Goal: Transaction & Acquisition: Purchase product/service

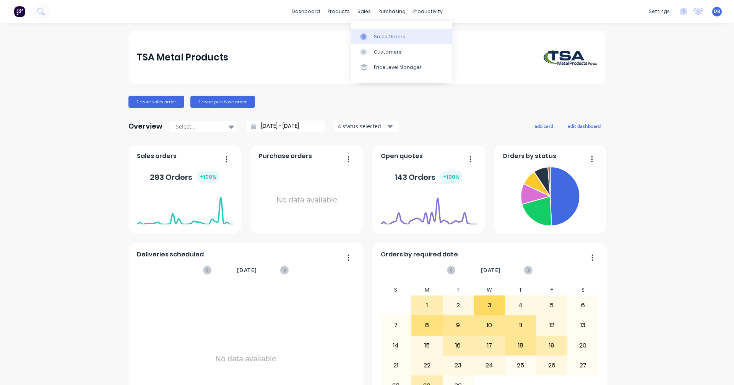
click at [383, 38] on div "Sales Orders" at bounding box center [389, 36] width 31 height 7
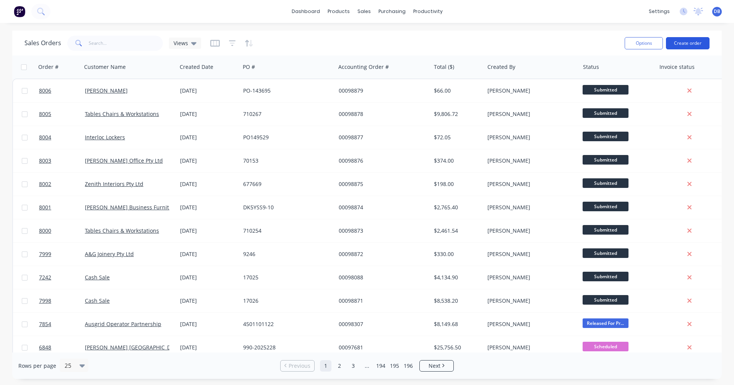
click at [690, 42] on button "Create order" at bounding box center [688, 43] width 44 height 12
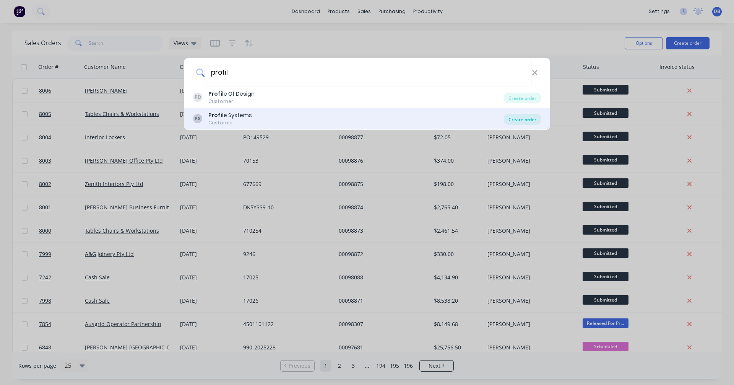
type input "profil"
click at [528, 120] on div "Create order" at bounding box center [522, 119] width 37 height 11
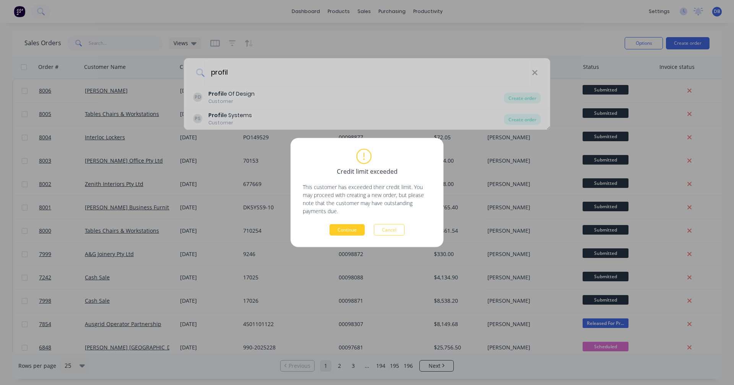
click at [352, 233] on button "Continue" at bounding box center [347, 229] width 35 height 11
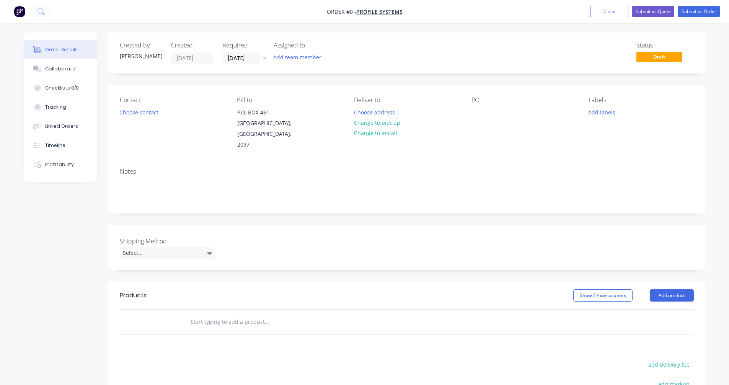
click at [205, 314] on input "text" at bounding box center [266, 321] width 153 height 15
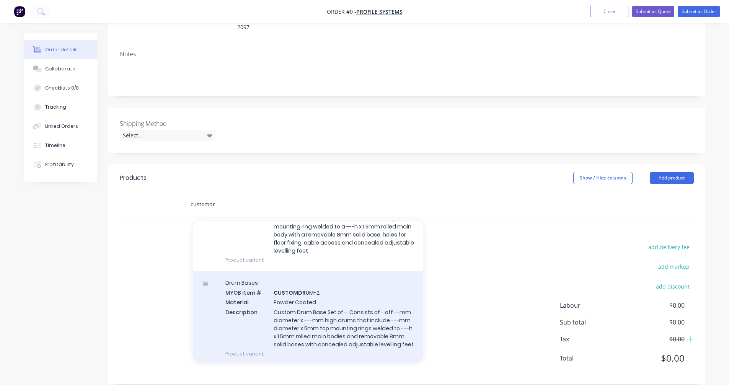
scroll to position [77, 0]
type input "customdr"
click at [316, 308] on div "Drum Bases MYOB Item # CUSTOMDR UM-2 Material Powder Coated Description Custom …" at bounding box center [308, 318] width 230 height 94
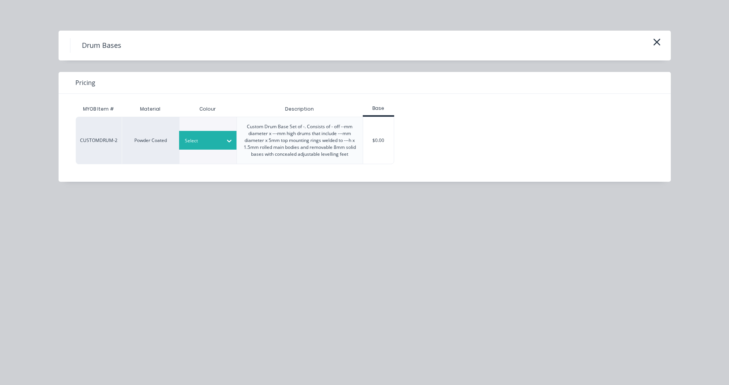
click at [214, 140] on div at bounding box center [202, 141] width 34 height 8
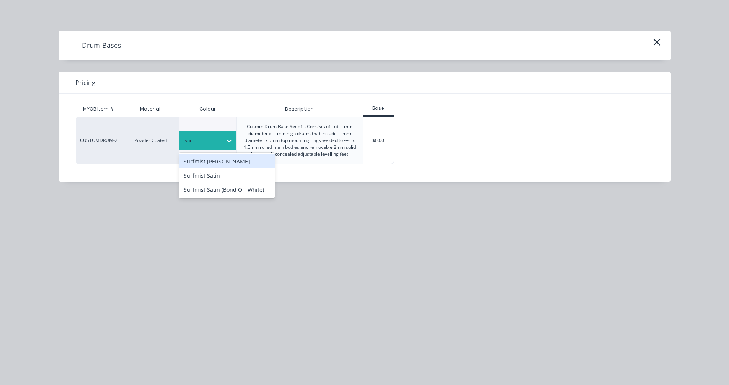
type input "surf"
click at [215, 160] on div "Surfmist [PERSON_NAME]" at bounding box center [227, 161] width 96 height 14
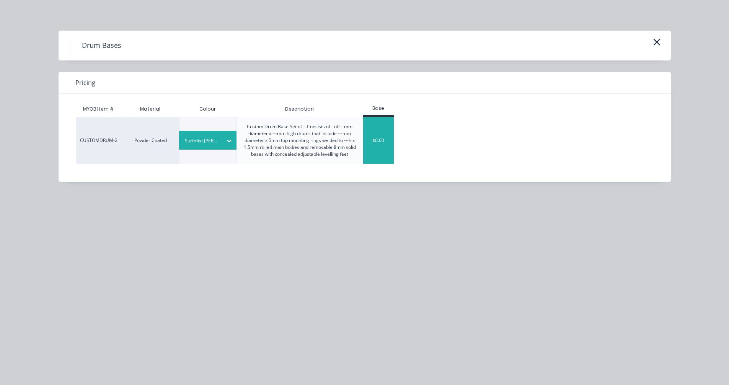
click at [383, 148] on div "$0.00" at bounding box center [378, 140] width 31 height 47
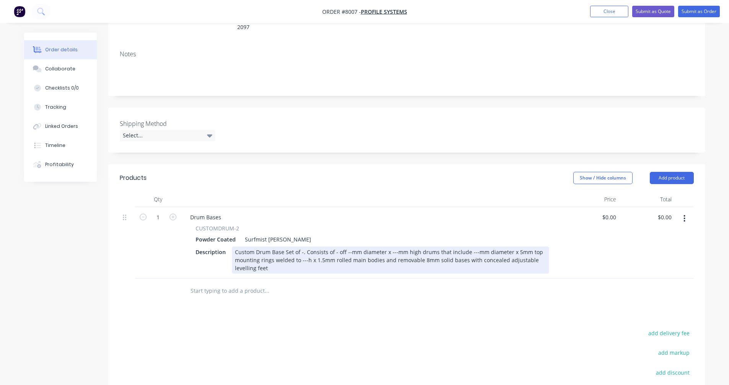
click at [300, 246] on div "Custom Drum Base Set of -. Consists of - off --mm diameter x ---mm high drums t…" at bounding box center [390, 259] width 317 height 27
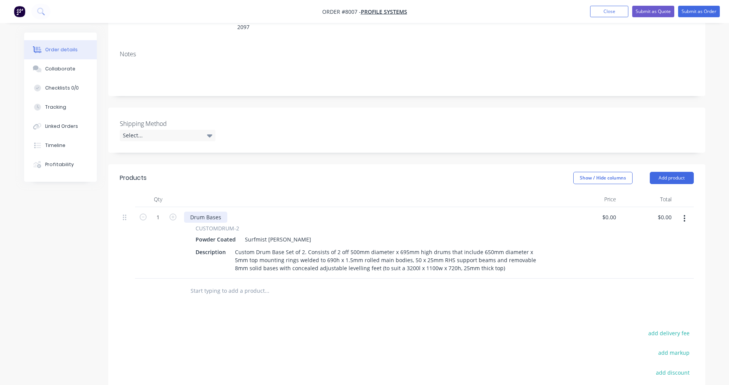
click at [205, 212] on div "Drum Bases" at bounding box center [205, 217] width 43 height 11
drag, startPoint x: 223, startPoint y: 206, endPoint x: 184, endPoint y: 205, distance: 39.4
click at [184, 212] on div "Drum Bases" at bounding box center [205, 217] width 43 height 11
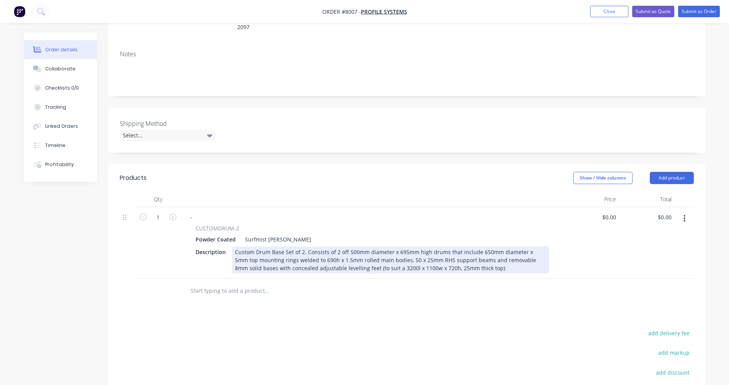
click at [323, 248] on div "Custom Drum Base Set of 2. Consists of 2 off 500mm diameter x 695mm high drums …" at bounding box center [390, 259] width 317 height 27
type input "$1,427.00"
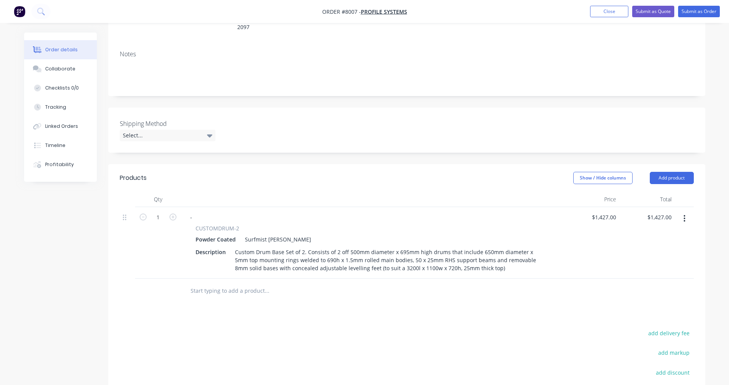
click at [685, 214] on icon "button" at bounding box center [684, 218] width 2 height 8
click at [660, 248] on div "Duplicate" at bounding box center [657, 253] width 59 height 11
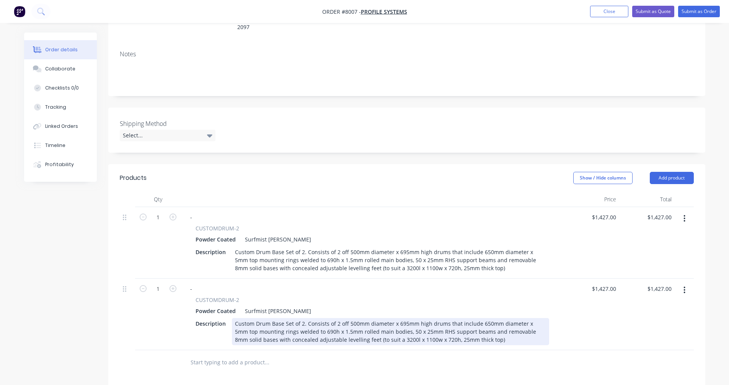
click at [354, 318] on div "Custom Drum Base Set of 2. Consists of 2 off 500mm diameter x 695mm high drums …" at bounding box center [390, 331] width 317 height 27
type input "$1,607.00"
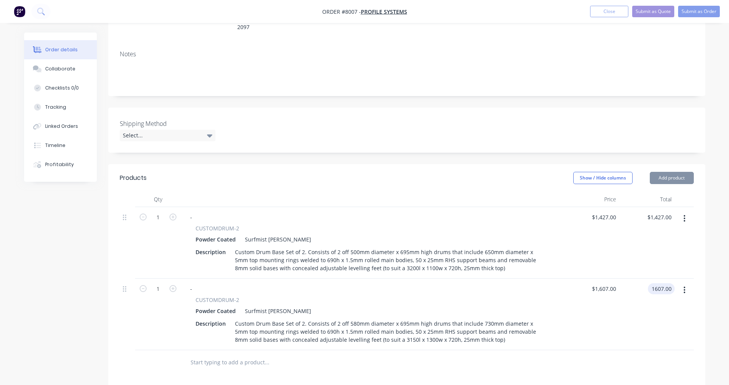
type input "$1,607.00"
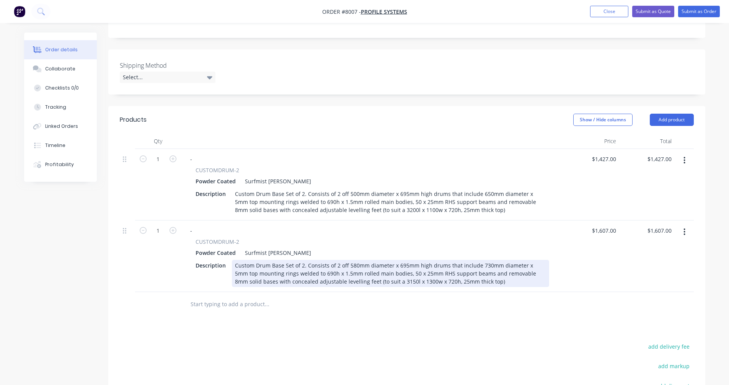
scroll to position [194, 0]
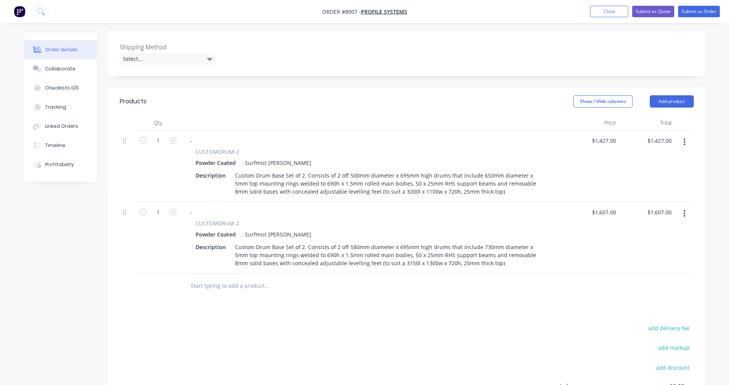
click at [684, 209] on icon "button" at bounding box center [684, 213] width 2 height 8
click at [659, 243] on div "Duplicate" at bounding box center [657, 248] width 59 height 11
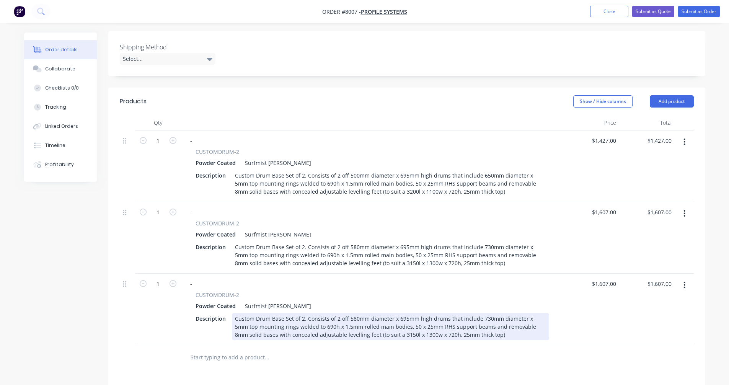
click at [353, 313] on div "Custom Drum Base Set of 2. Consists of 2 off 580mm diameter x 695mm high drums …" at bounding box center [390, 326] width 317 height 27
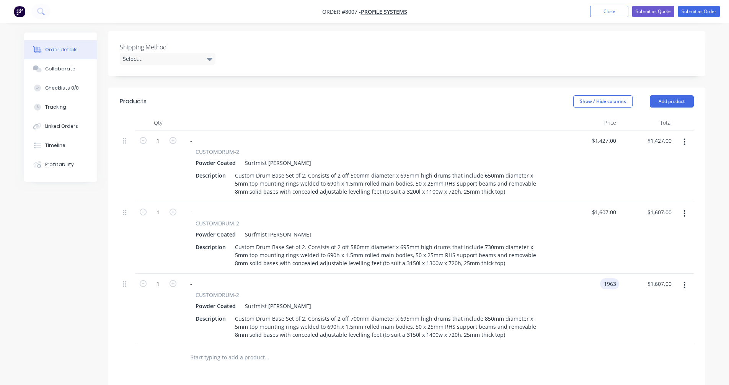
type input "$1,963.00"
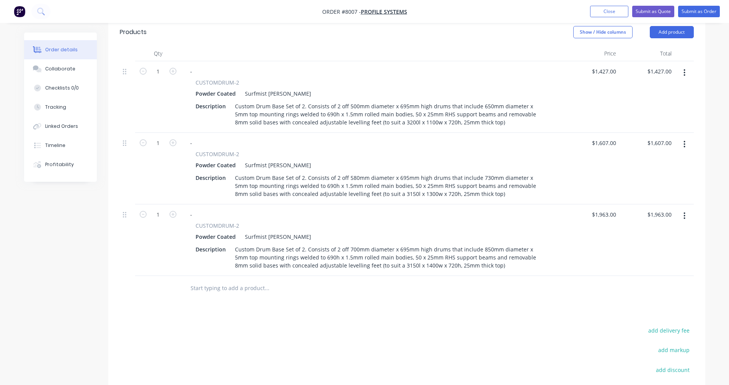
scroll to position [270, 0]
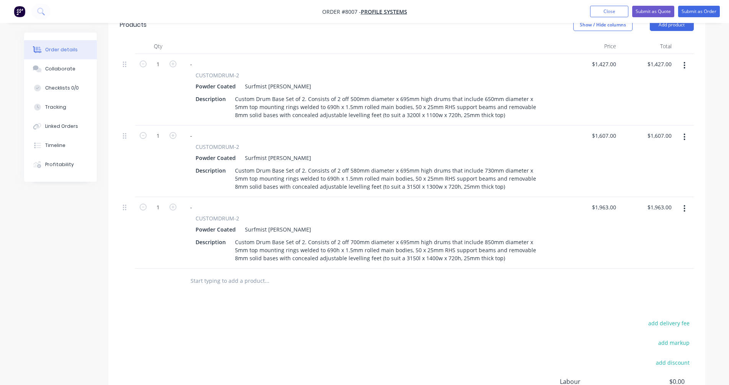
click at [684, 205] on icon "button" at bounding box center [685, 208] width 2 height 7
click at [636, 238] on div "Duplicate" at bounding box center [657, 243] width 59 height 11
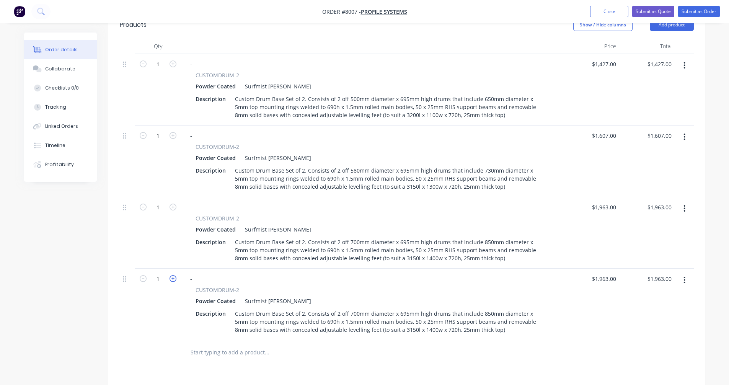
click at [174, 275] on icon "button" at bounding box center [172, 278] width 7 height 7
type input "2"
type input "$3,926.00"
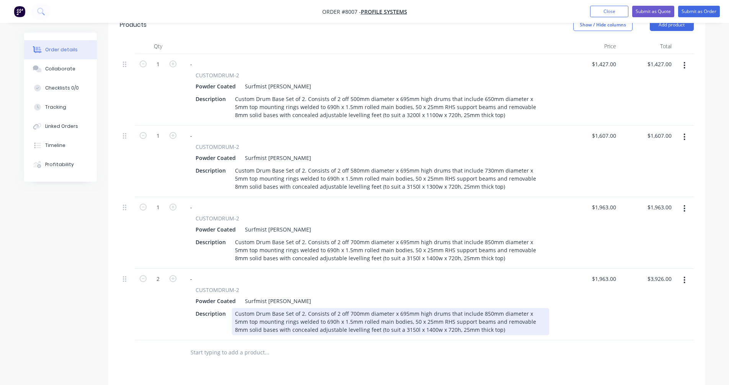
click at [302, 308] on div "Custom Drum Base Set of 2. Consists of 2 off 700mm diameter x 695mm high drums …" at bounding box center [390, 321] width 317 height 27
click at [383, 308] on div "Custom Drum Base Set of 3. Consists of 3 off 450mm diameter x 695mm high drums …" at bounding box center [390, 321] width 317 height 27
type input "$1,714.00"
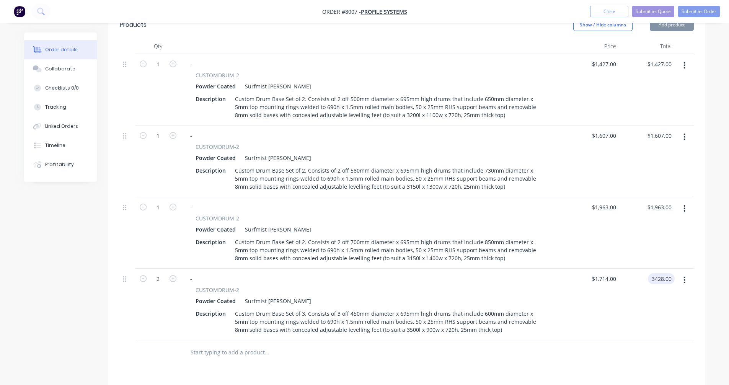
type input "$3,428.00"
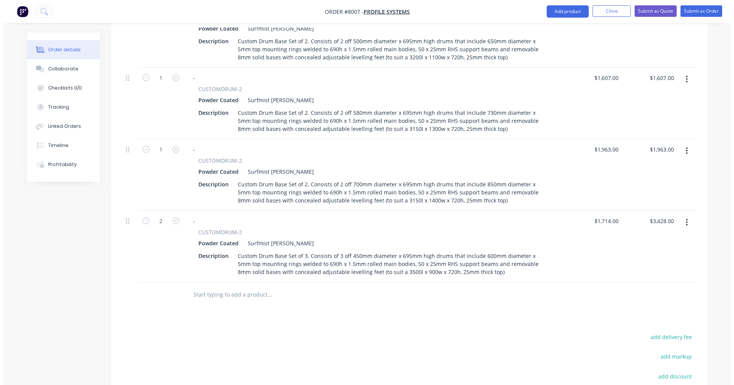
scroll to position [347, 0]
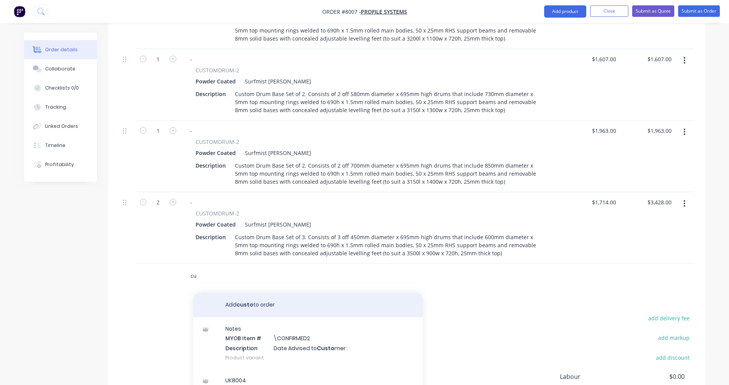
type input "c"
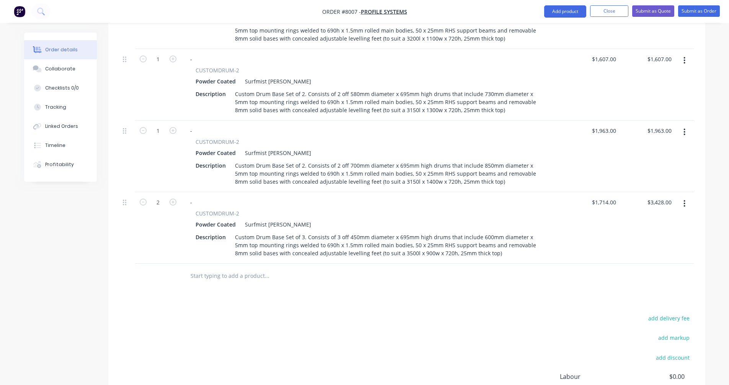
click at [683, 128] on icon "button" at bounding box center [684, 132] width 2 height 8
click at [660, 162] on div "Duplicate" at bounding box center [657, 167] width 59 height 11
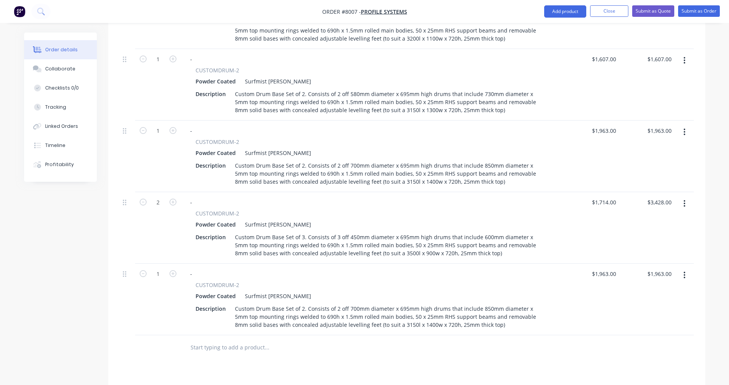
click at [685, 272] on icon "button" at bounding box center [685, 275] width 2 height 7
click at [642, 290] on div "Edit" at bounding box center [657, 295] width 59 height 11
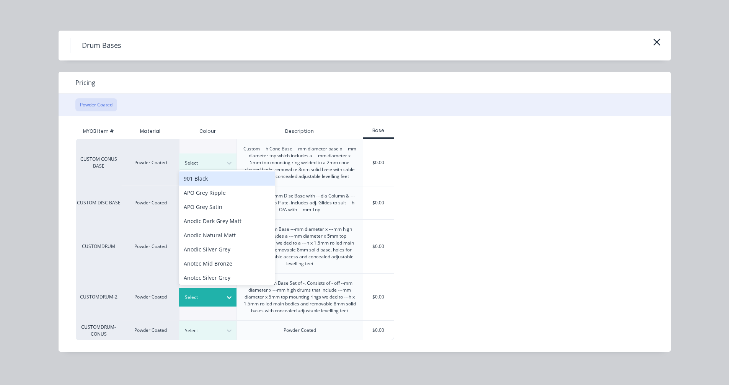
click at [219, 300] on div "Select" at bounding box center [200, 297] width 43 height 10
type input "p"
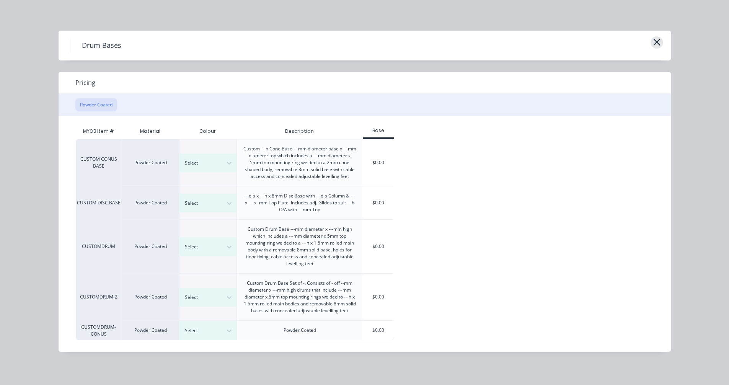
click at [658, 40] on icon "button" at bounding box center [657, 42] width 8 height 11
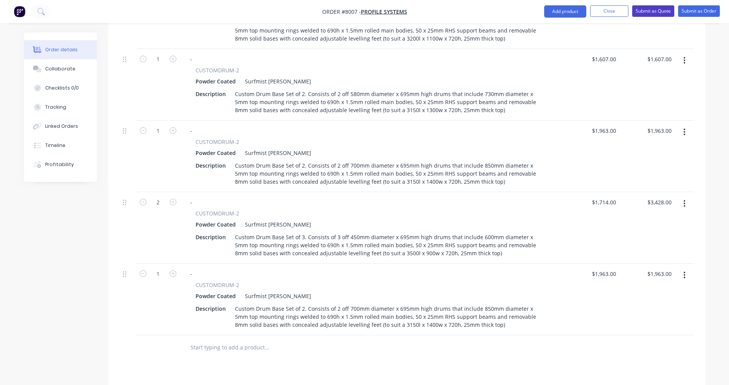
click at [651, 13] on button "Submit as Quote" at bounding box center [653, 10] width 42 height 11
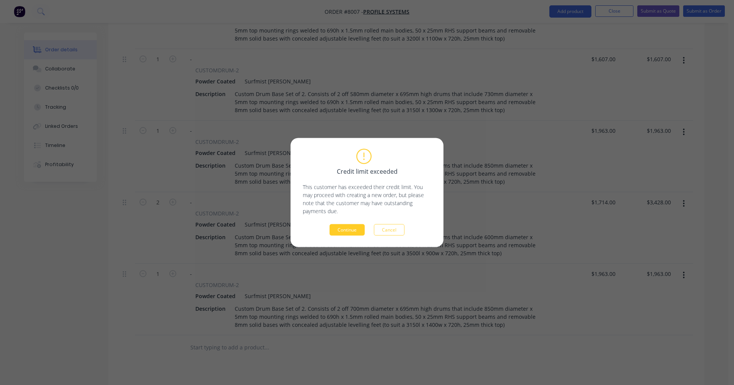
click at [341, 231] on button "Continue" at bounding box center [347, 229] width 35 height 11
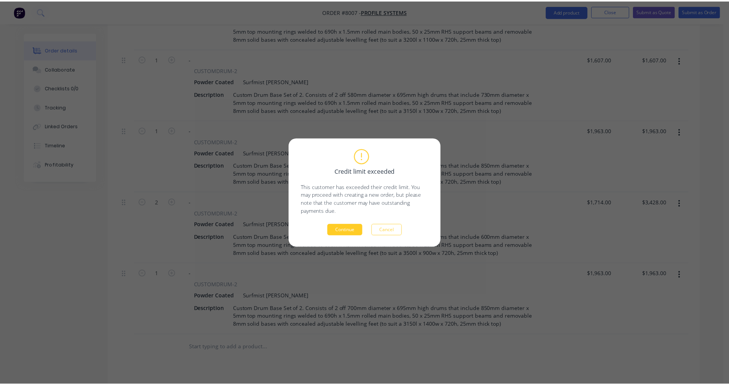
scroll to position [338, 0]
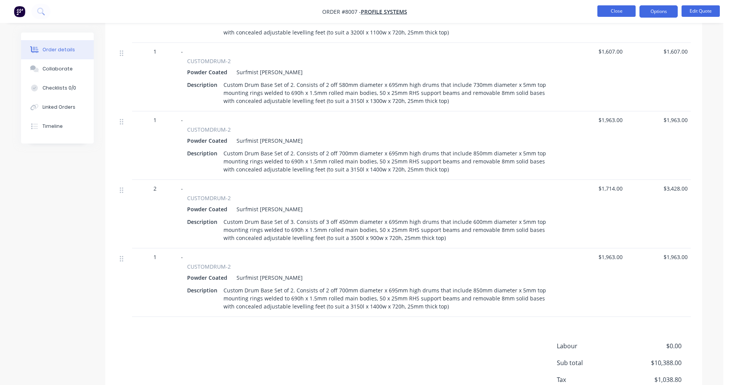
click at [615, 10] on button "Close" at bounding box center [616, 10] width 38 height 11
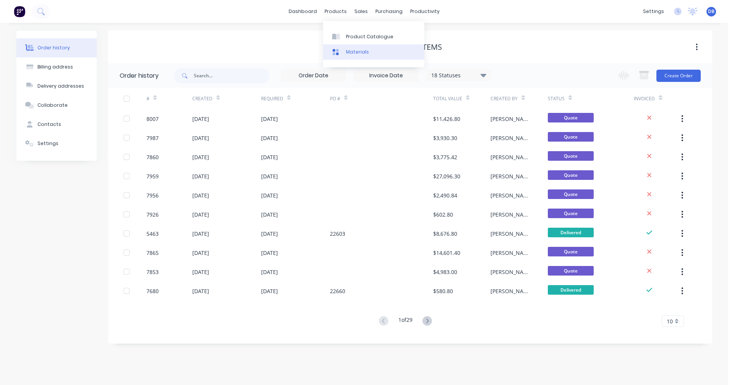
click at [354, 53] on div "Materials" at bounding box center [357, 52] width 23 height 7
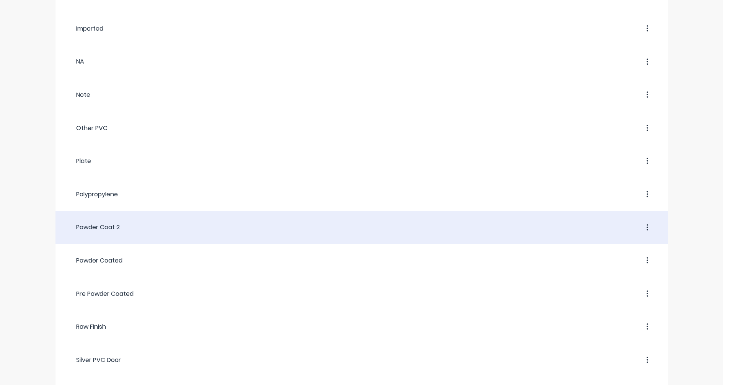
scroll to position [574, 0]
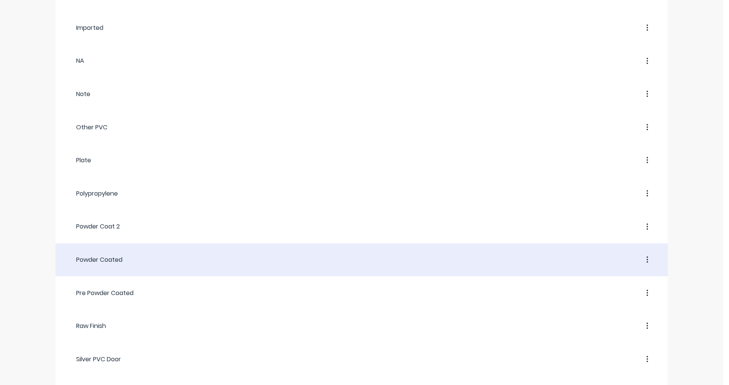
click at [107, 256] on div "Powder Coated" at bounding box center [94, 259] width 55 height 9
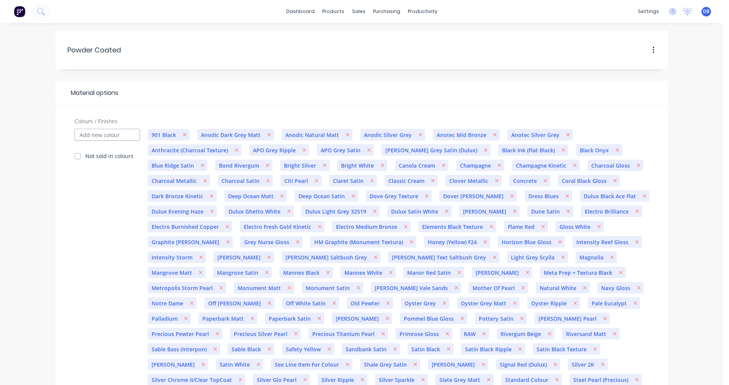
click at [98, 134] on input "Colours / Finishes" at bounding box center [107, 134] width 65 height 11
type input "Pre School Matt"
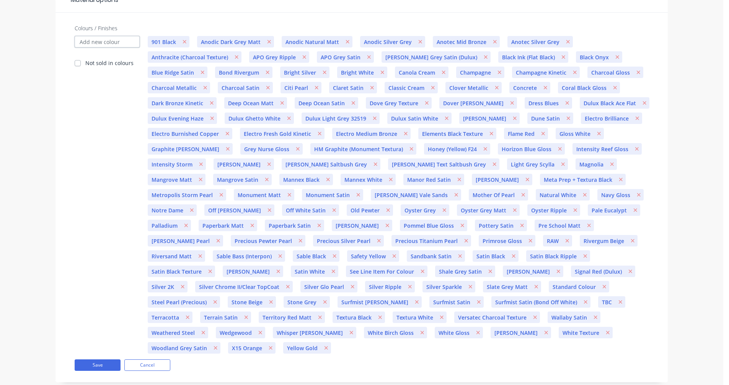
scroll to position [94, 0]
click at [99, 358] on button "Save" at bounding box center [98, 363] width 46 height 11
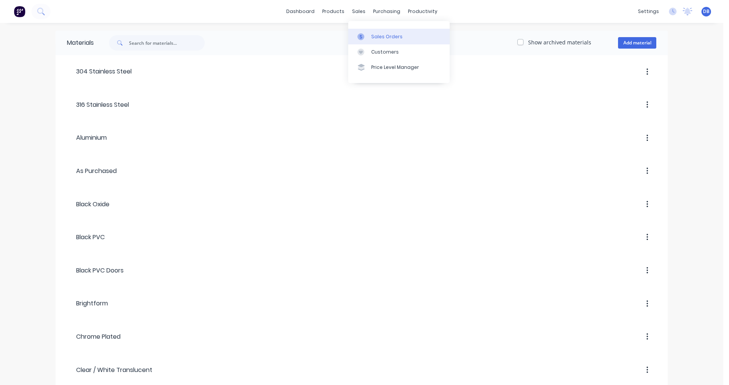
click at [378, 37] on div "Sales Orders" at bounding box center [386, 36] width 31 height 7
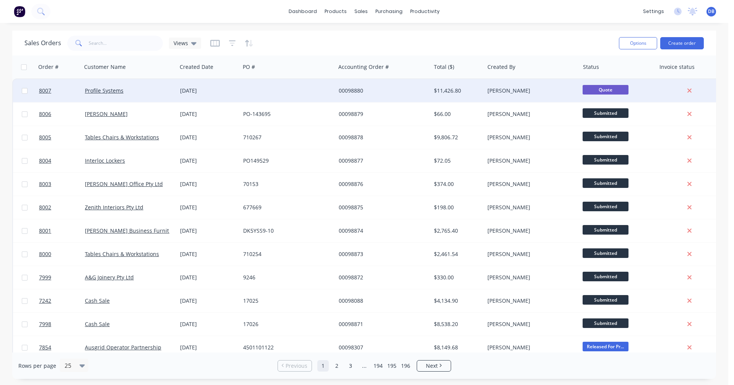
click at [353, 90] on div "00098880" at bounding box center [381, 91] width 85 height 8
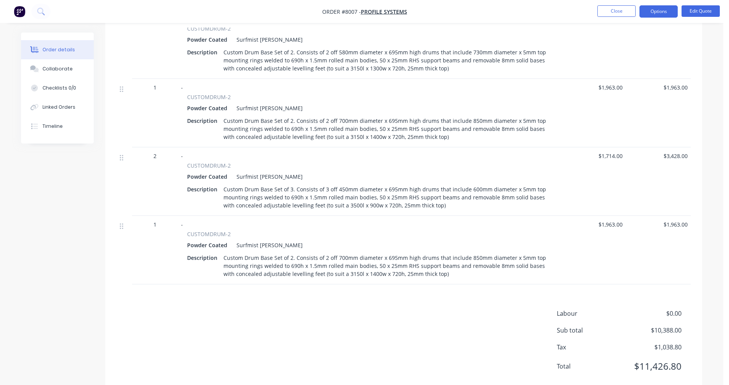
scroll to position [381, 0]
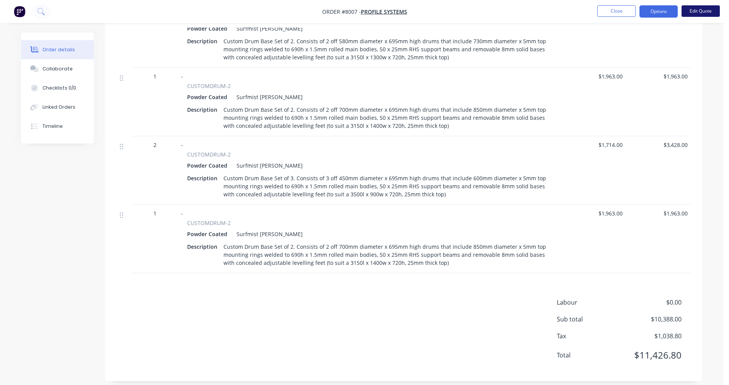
click at [696, 14] on button "Edit Quote" at bounding box center [700, 10] width 38 height 11
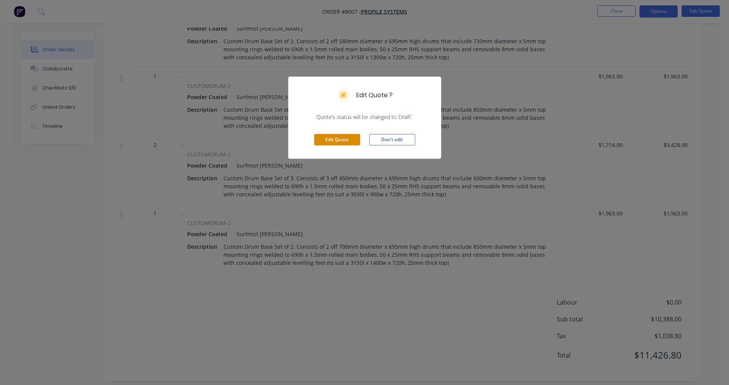
click at [335, 138] on button "Edit Quote" at bounding box center [337, 139] width 46 height 11
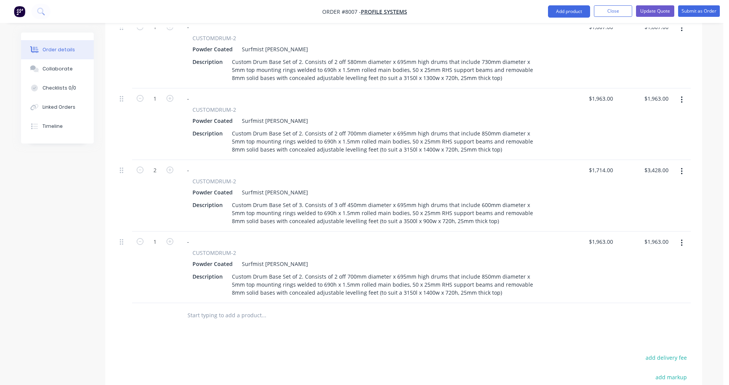
scroll to position [383, 0]
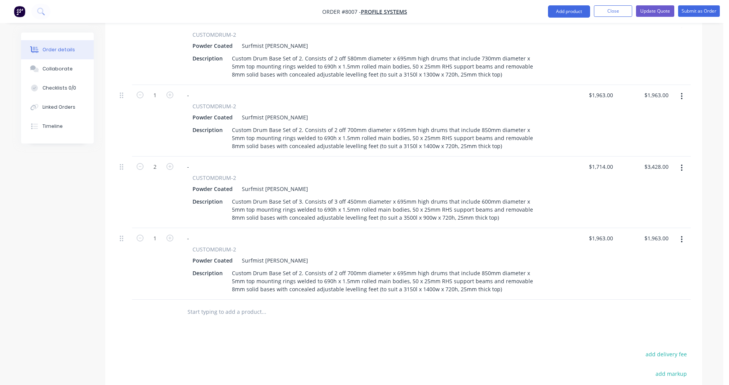
click at [682, 235] on icon "button" at bounding box center [682, 239] width 2 height 8
click at [636, 254] on div "Edit" at bounding box center [654, 259] width 59 height 11
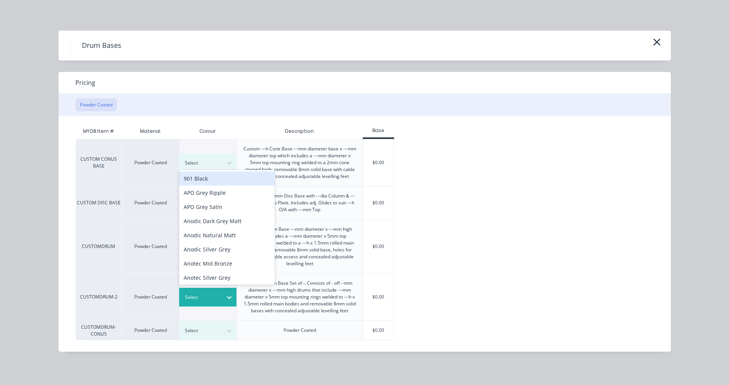
click at [205, 295] on div at bounding box center [202, 297] width 34 height 8
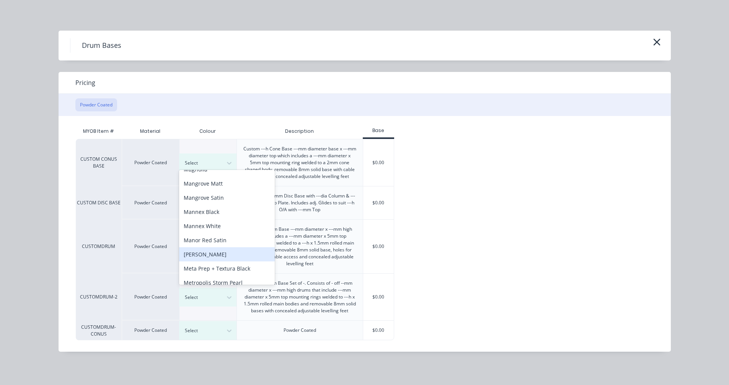
scroll to position [1166, 0]
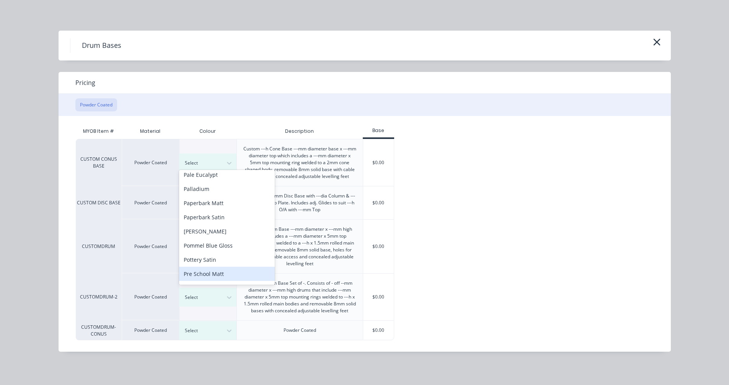
click at [217, 267] on div "Pre School Matt" at bounding box center [227, 274] width 96 height 14
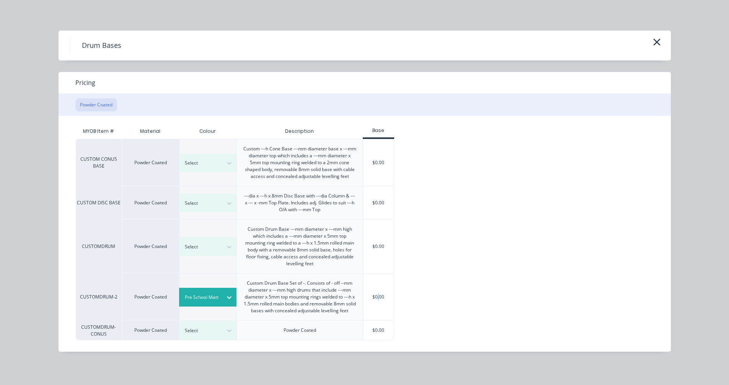
click at [378, 304] on div "$0.00" at bounding box center [378, 297] width 31 height 47
type input "$0.00"
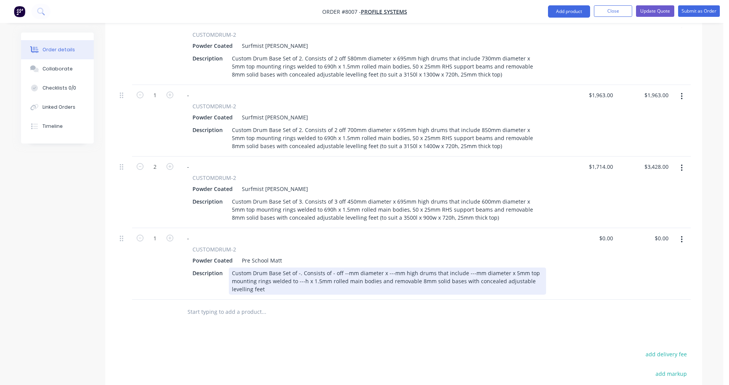
click at [299, 267] on div "Custom Drum Base Set of -. Consists of - off --mm diameter x ---mm high drums t…" at bounding box center [387, 280] width 317 height 27
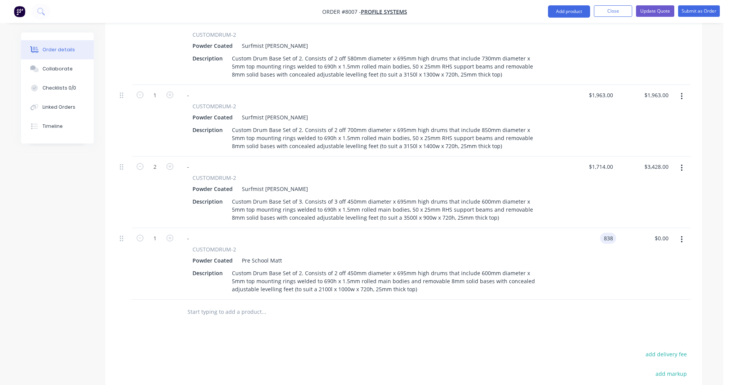
type input "$838.00"
click at [681, 235] on icon "button" at bounding box center [682, 239] width 2 height 8
click at [637, 269] on div "Duplicate" at bounding box center [654, 274] width 59 height 11
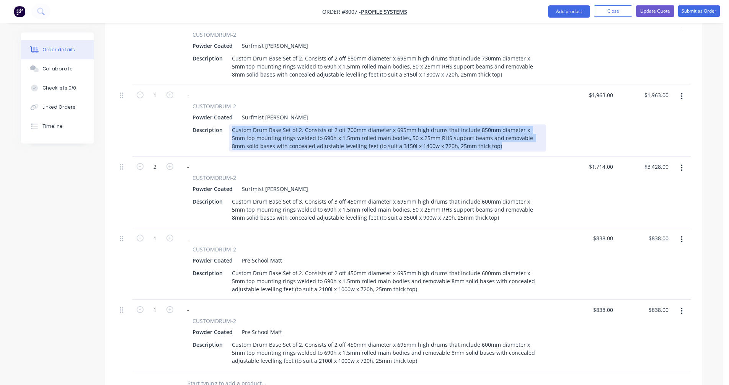
drag, startPoint x: 468, startPoint y: 136, endPoint x: 230, endPoint y: 117, distance: 238.7
click at [231, 124] on div "Custom Drum Base Set of 2. Consists of 2 off 700mm diameter x 695mm high drums …" at bounding box center [387, 137] width 317 height 27
copy div "Custom Drum Base Set of 2. Consists of 2 off 700mm diameter x 695mm high drums …"
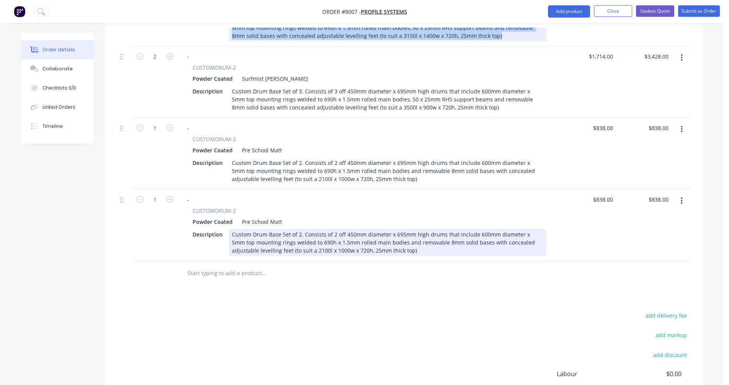
scroll to position [497, 0]
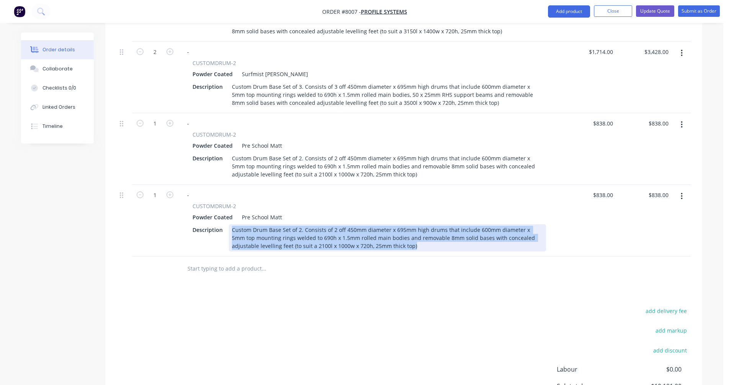
drag, startPoint x: 392, startPoint y: 236, endPoint x: 228, endPoint y: 210, distance: 166.8
click at [228, 209] on div "CUSTOMDRUM-2 Powder Coated Pre School Matt Description Custom Drum Base Set of …" at bounding box center [369, 226] width 376 height 49
paste div
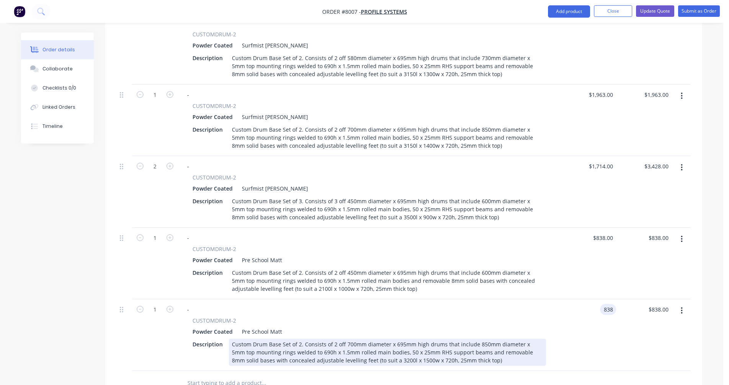
scroll to position [383, 0]
type input "$1,963.00"
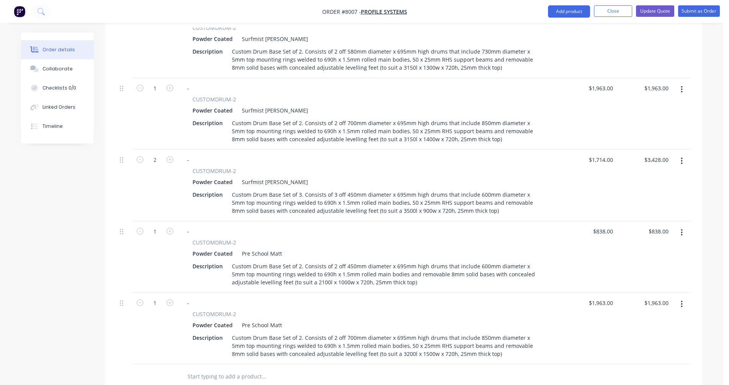
scroll to position [459, 0]
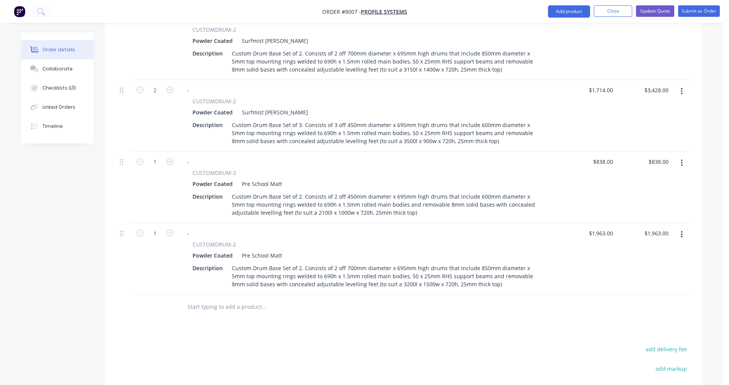
click at [681, 231] on icon "button" at bounding box center [682, 234] width 2 height 7
click at [661, 264] on div "Duplicate" at bounding box center [654, 269] width 59 height 11
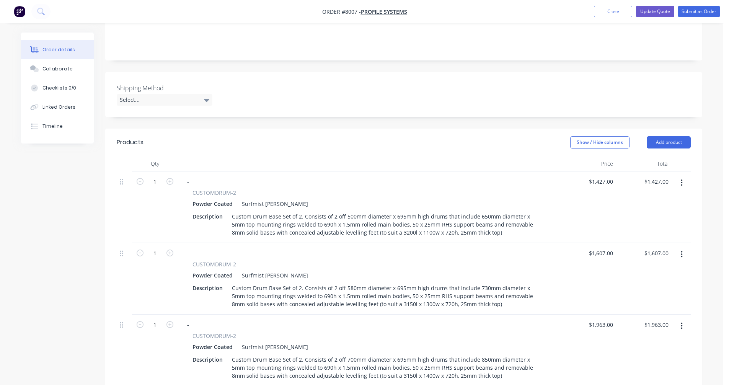
scroll to position [191, 0]
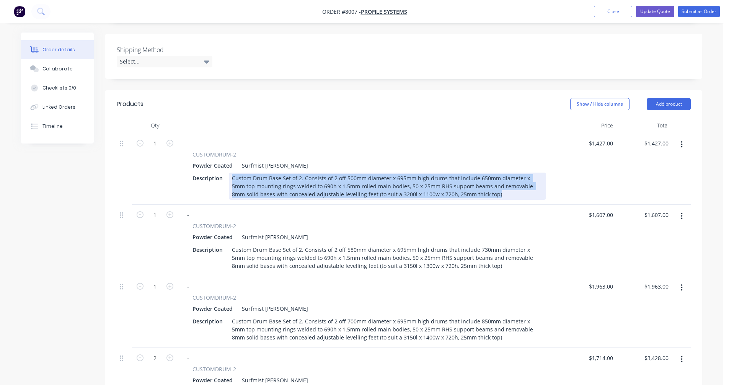
drag, startPoint x: 468, startPoint y: 184, endPoint x: 228, endPoint y: 168, distance: 240.7
click at [229, 173] on div "Custom Drum Base Set of 2. Consists of 2 off 500mm diameter x 695mm high drums …" at bounding box center [387, 186] width 317 height 27
copy div "Custom Drum Base Set of 2. Consists of 2 off 500mm diameter x 695mm high drums …"
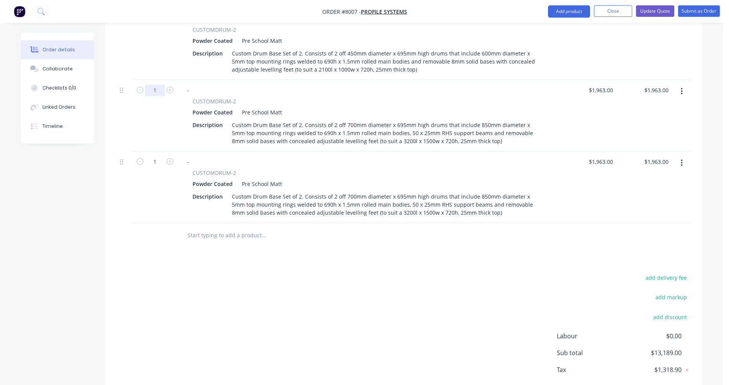
scroll to position [612, 0]
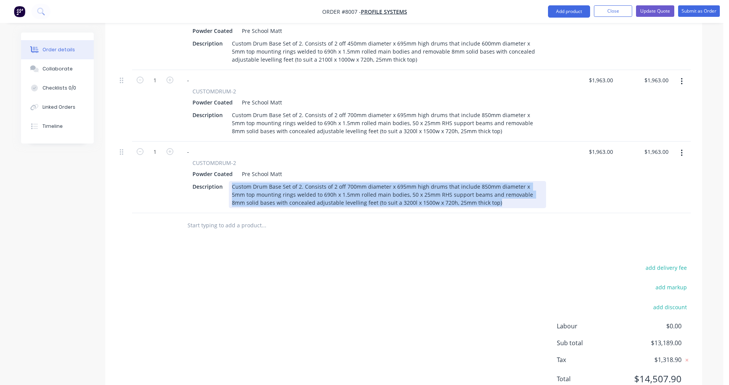
drag, startPoint x: 446, startPoint y: 190, endPoint x: 227, endPoint y: 175, distance: 218.9
click at [227, 181] on div "Description Custom Drum Base Set of 2. Consists of 2 off 700mm diameter x 695mm…" at bounding box center [367, 194] width 357 height 27
paste div
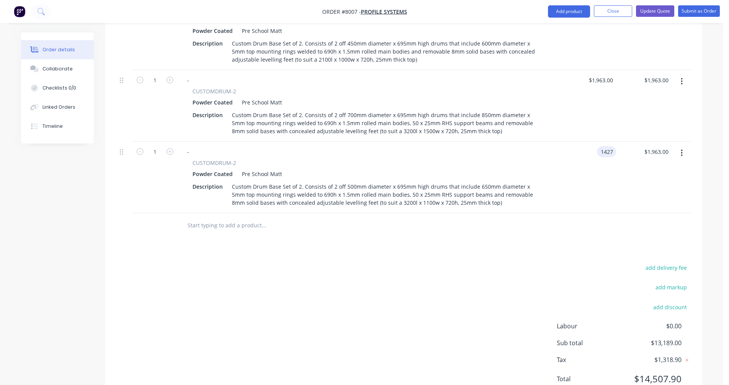
type input "$1,427.00"
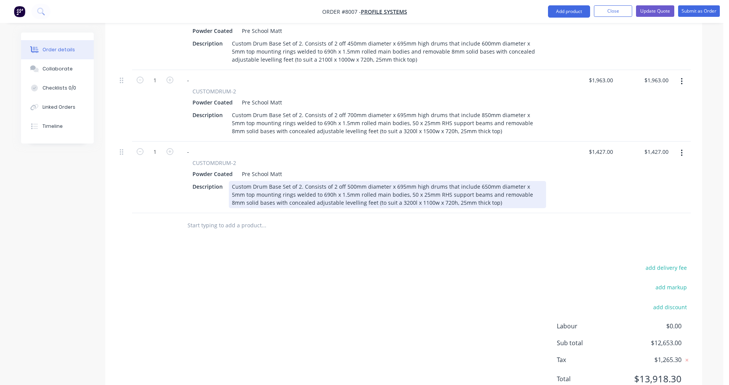
click at [394, 192] on div "Custom Drum Base Set of 2. Consists of 2 off 500mm diameter x 695mm high drums …" at bounding box center [387, 194] width 317 height 27
type input "$1,427.00"
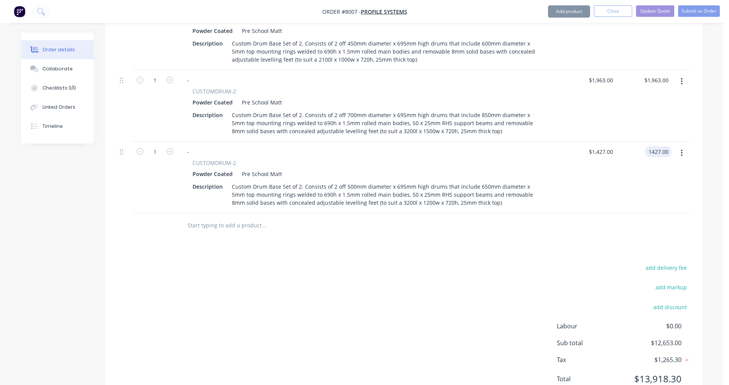
type input "$1,427.00"
click at [123, 245] on div "Products Show / Hide columns Add product Qty Price Total 1 - CUSTOMDRUM-2 Powde…" at bounding box center [403, 36] width 597 height 735
click at [206, 218] on input "text" at bounding box center [263, 225] width 153 height 15
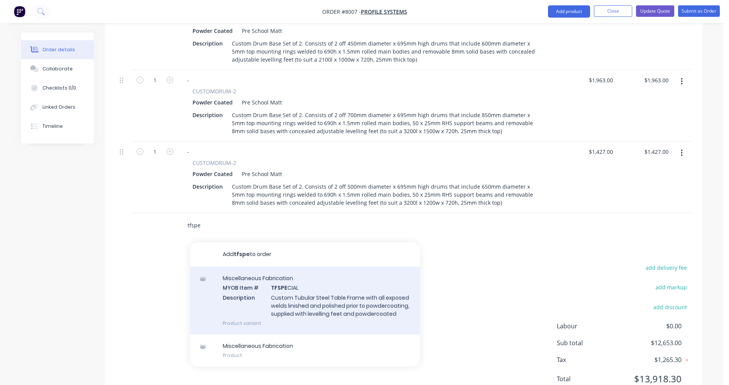
type input "tfspe"
click at [315, 300] on div "Miscellaneous Fabrication MYOB Item # TFSPE CIAL Description Custom Tubular Ste…" at bounding box center [305, 301] width 230 height 68
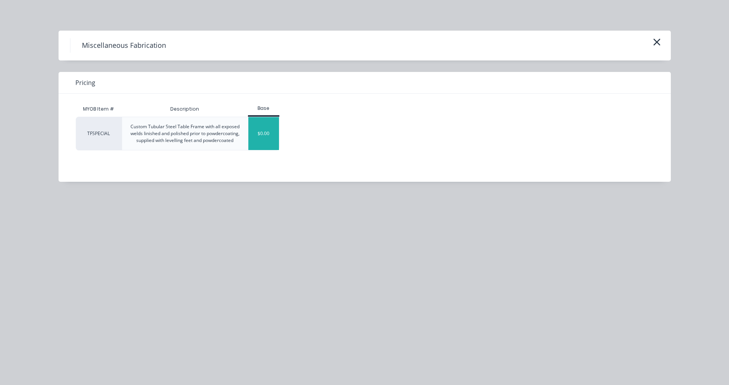
click at [259, 137] on div "$0.00" at bounding box center [263, 133] width 31 height 33
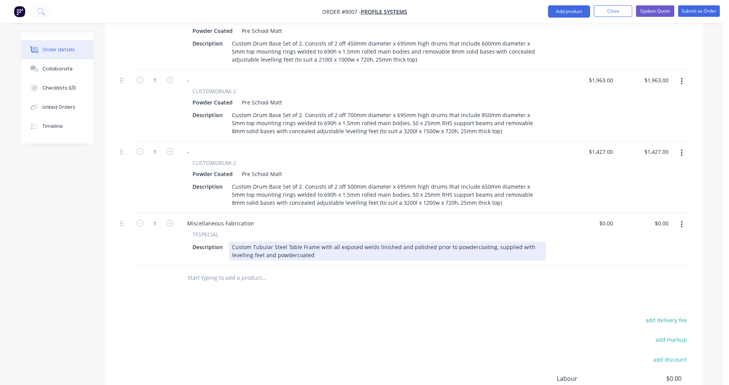
click at [280, 252] on div "Miscellaneous Fabrication TFSPECIAL Description Custom Tubular Steel Table Fram…" at bounding box center [369, 239] width 383 height 52
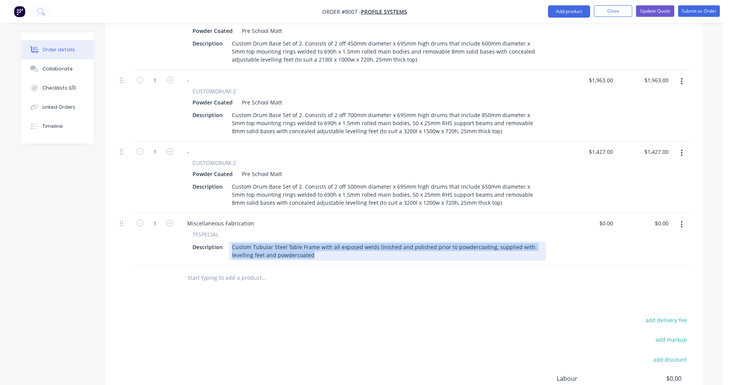
drag, startPoint x: 292, startPoint y: 245, endPoint x: 220, endPoint y: 230, distance: 73.9
click at [222, 230] on div "TFSPECIAL Description Custom Tubular Steel Table Frame with all exposed welds l…" at bounding box center [369, 245] width 376 height 30
paste div
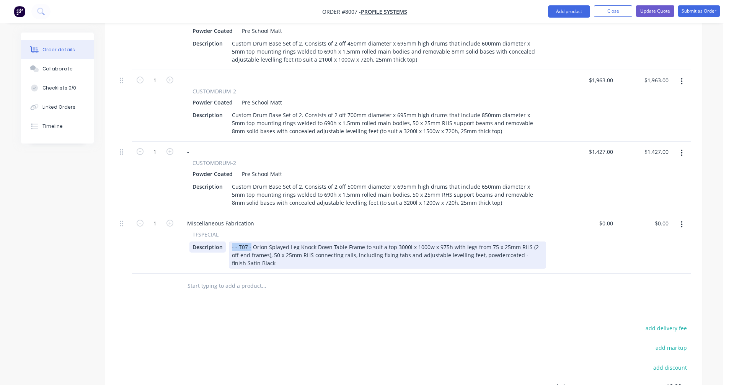
drag, startPoint x: 250, startPoint y: 236, endPoint x: 225, endPoint y: 236, distance: 24.9
click at [225, 241] on div "Description - - T07 - Orion Splayed Leg Knock Down Table Frame to suit a top 30…" at bounding box center [367, 254] width 357 height 27
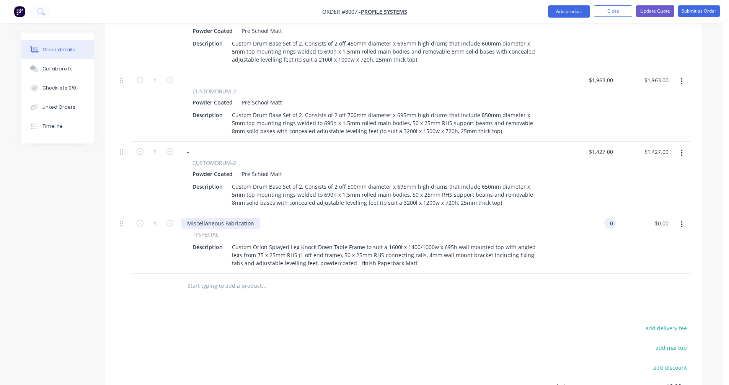
type input "$0.00"
drag, startPoint x: 246, startPoint y: 211, endPoint x: 176, endPoint y: 211, distance: 70.4
click at [176, 213] on div "1 Miscellaneous Fabrication TFSPECIAL Description Custom Orion Splayed Leg Knoc…" at bounding box center [404, 243] width 574 height 60
click at [210, 218] on div "Miscellaneous Fabrication" at bounding box center [220, 223] width 79 height 11
click at [230, 218] on div "Miscellaneous Fabrication" at bounding box center [220, 223] width 79 height 11
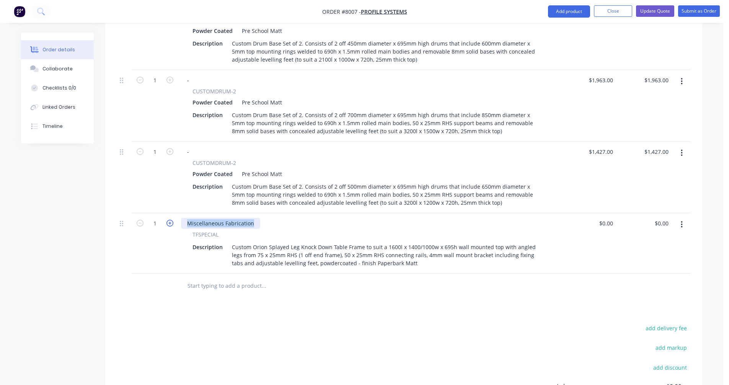
drag, startPoint x: 253, startPoint y: 211, endPoint x: 173, endPoint y: 212, distance: 80.0
click at [173, 213] on div "1 Miscellaneous Fabrication TFSPECIAL Description Custom Orion Splayed Leg Knoc…" at bounding box center [404, 243] width 574 height 60
click at [203, 278] on input "text" at bounding box center [263, 285] width 153 height 15
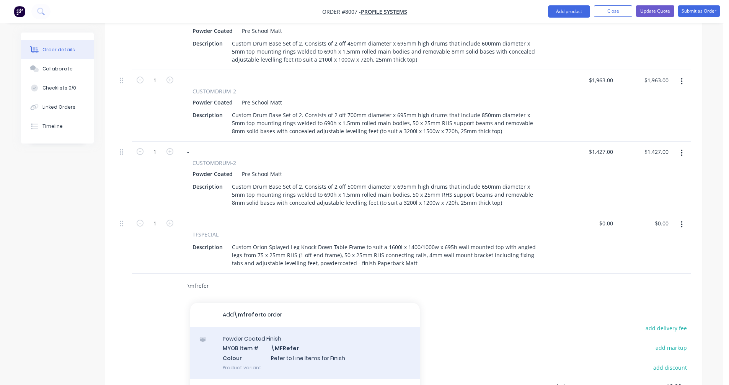
type input "\mfrefer"
click at [272, 339] on div "Powder Coated Finish MYOB Item # \MFRefer Colour Refer to Line Items for Finish…" at bounding box center [305, 353] width 230 height 52
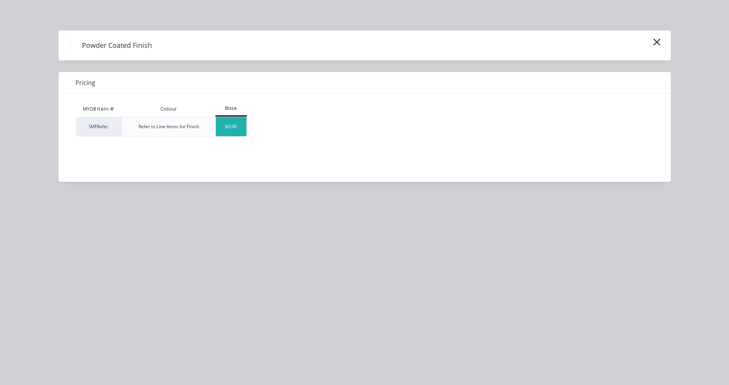
click at [225, 129] on div "$0.00" at bounding box center [231, 126] width 31 height 19
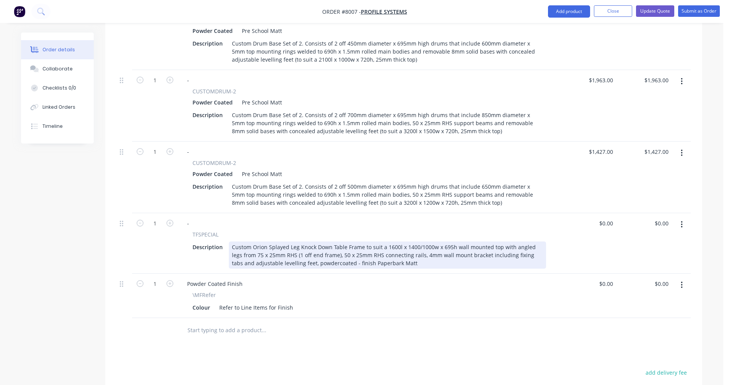
click at [368, 246] on div "Custom Orion Splayed Leg Knock Down Table Frame to suit a 1600l x 1400/1000w x …" at bounding box center [387, 254] width 317 height 27
type input "$629.00"
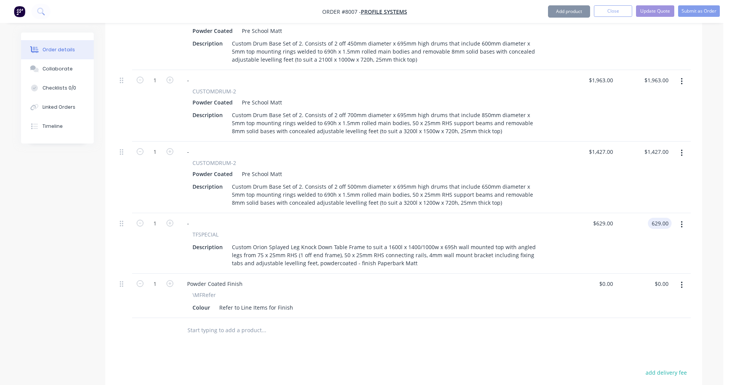
type input "$629.00"
click at [213, 322] on input "text" at bounding box center [263, 329] width 153 height 15
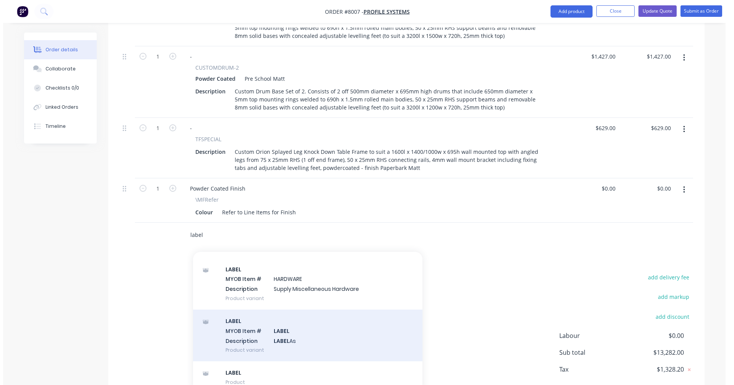
scroll to position [727, 0]
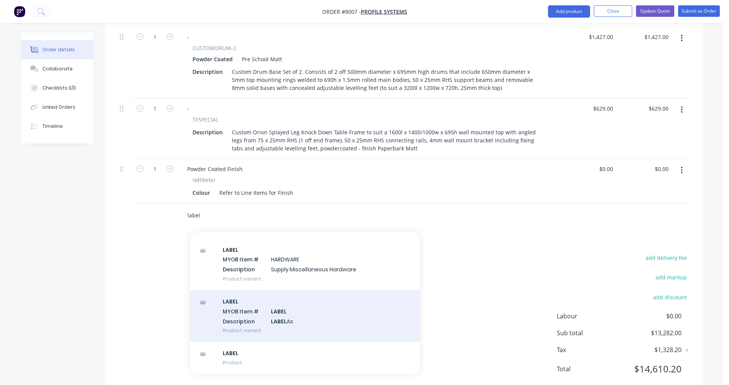
type input "label"
click at [267, 305] on div "LABEL MYOB Item # LABEL Description LABEL As Product variant" at bounding box center [305, 316] width 230 height 52
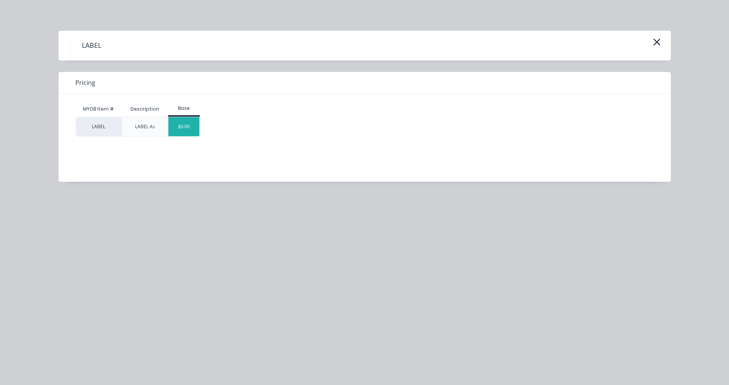
click at [195, 126] on div "$0.00" at bounding box center [183, 126] width 31 height 19
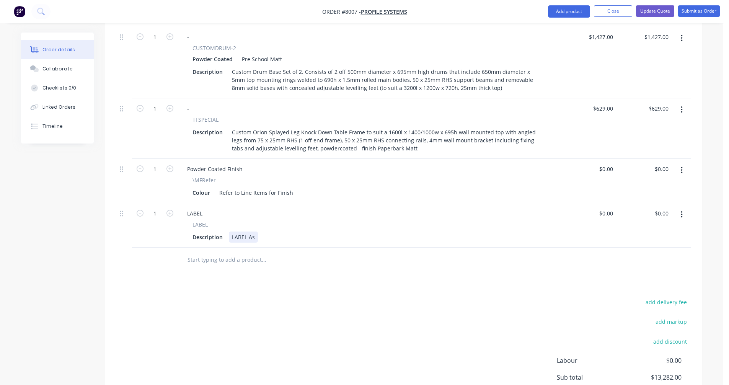
click at [255, 231] on div "LABEL As" at bounding box center [243, 236] width 29 height 11
type input "$0.00"
click at [656, 10] on button "Update Quote" at bounding box center [655, 10] width 38 height 11
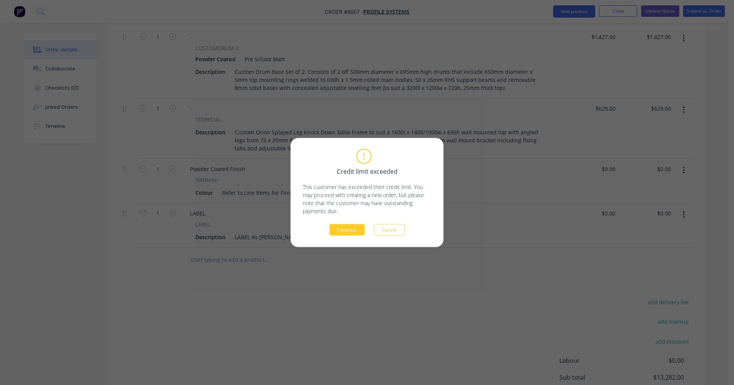
click at [350, 228] on button "Continue" at bounding box center [347, 229] width 35 height 11
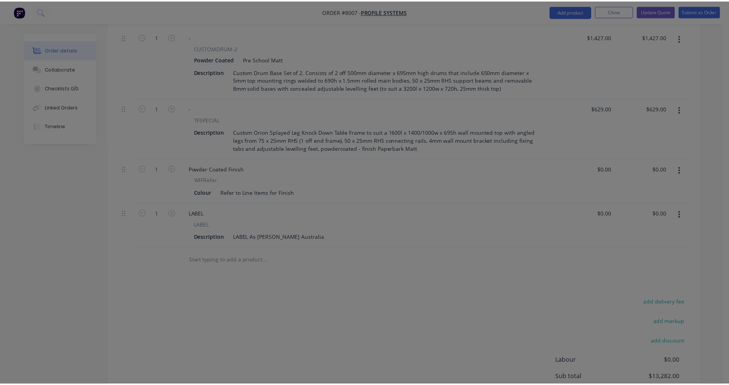
scroll to position [668, 0]
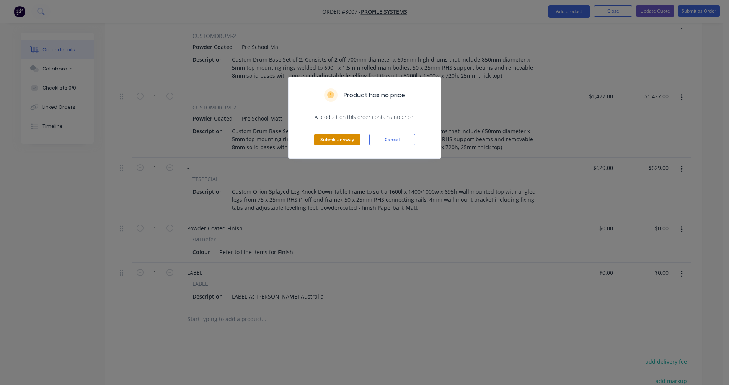
click at [342, 142] on button "Submit anyway" at bounding box center [337, 139] width 46 height 11
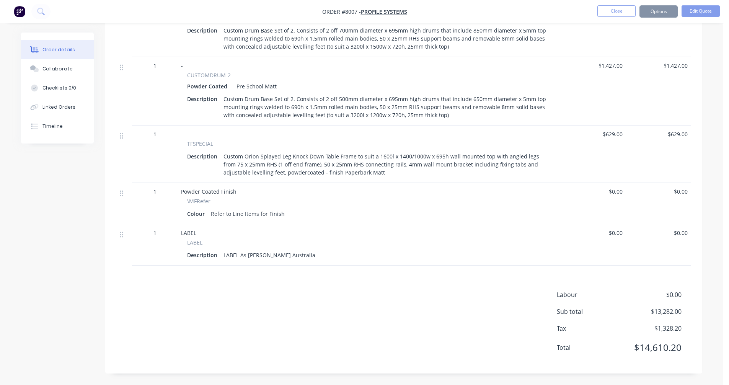
scroll to position [658, 0]
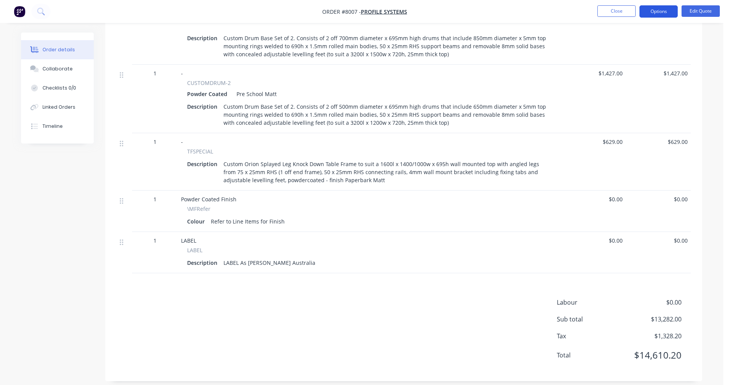
click at [661, 12] on button "Options" at bounding box center [658, 11] width 38 height 12
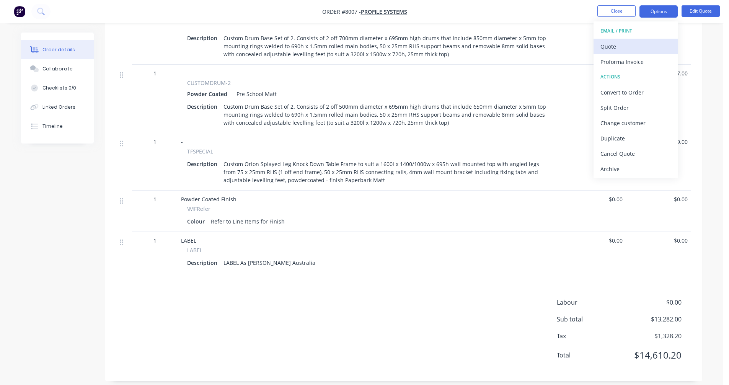
click at [606, 47] on div "Quote" at bounding box center [635, 46] width 70 height 11
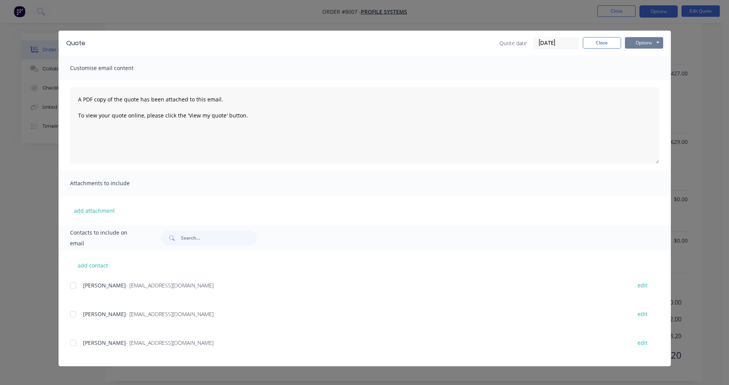
click at [645, 46] on button "Options" at bounding box center [644, 42] width 38 height 11
click at [646, 56] on button "Preview" at bounding box center [649, 56] width 49 height 13
click at [605, 41] on button "Close" at bounding box center [602, 42] width 38 height 11
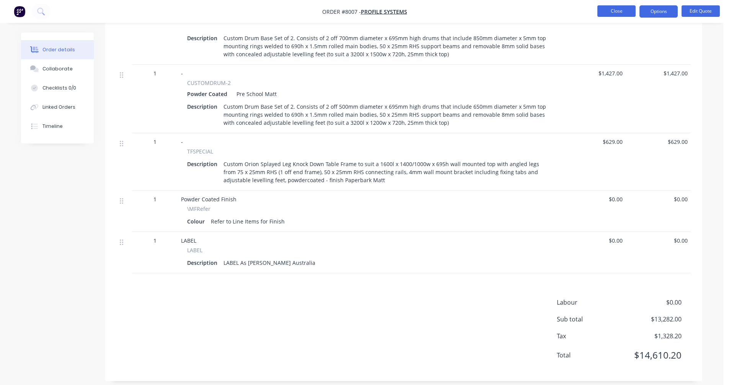
click at [623, 11] on button "Close" at bounding box center [616, 10] width 38 height 11
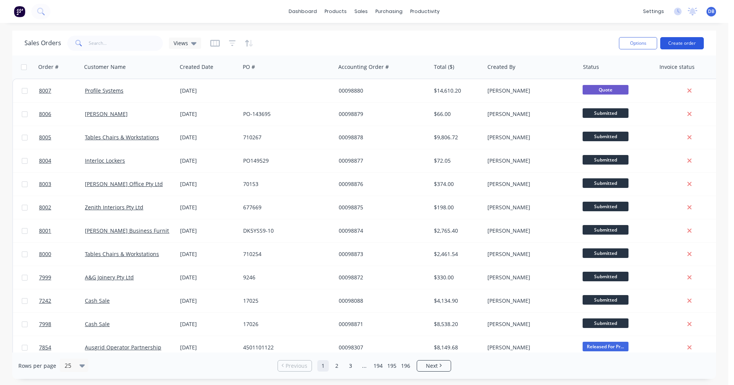
click at [680, 43] on button "Create order" at bounding box center [683, 43] width 44 height 12
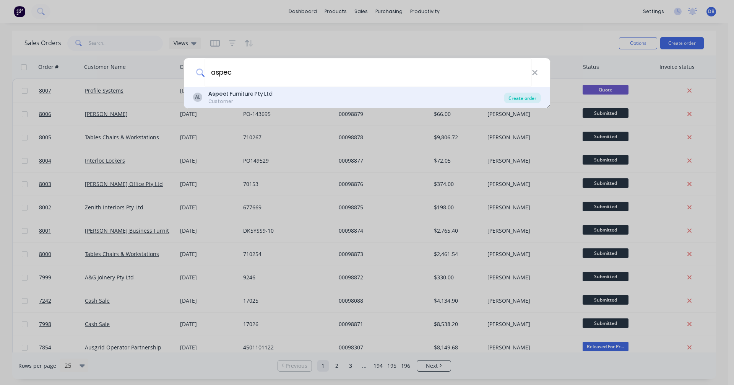
type input "aspec"
click at [525, 99] on div "Create order" at bounding box center [522, 98] width 37 height 11
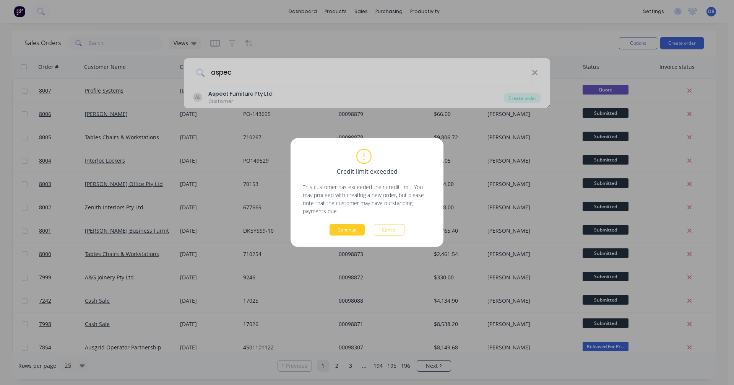
click at [338, 231] on button "Continue" at bounding box center [347, 229] width 35 height 11
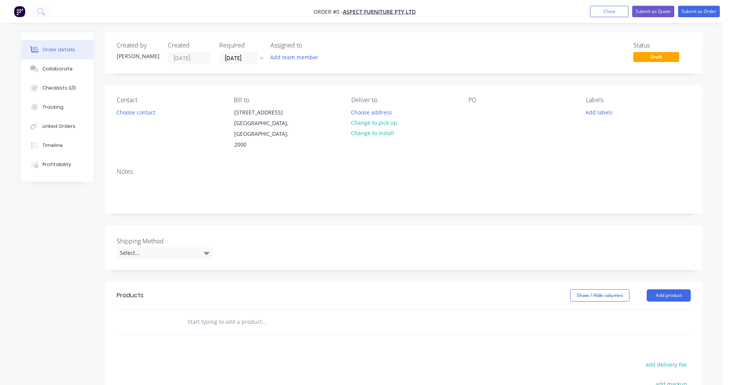
click at [199, 314] on input "text" at bounding box center [263, 321] width 153 height 15
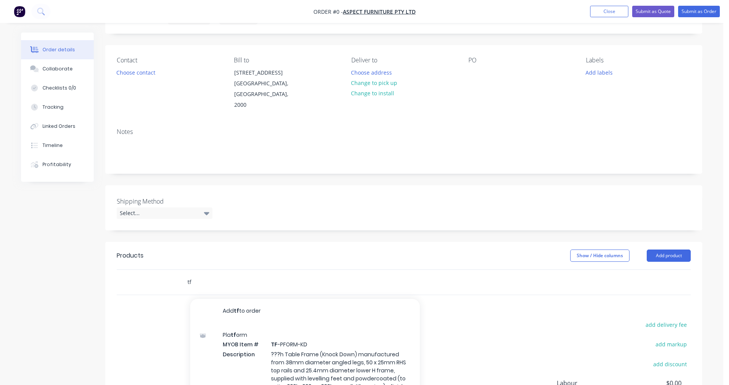
scroll to position [111, 0]
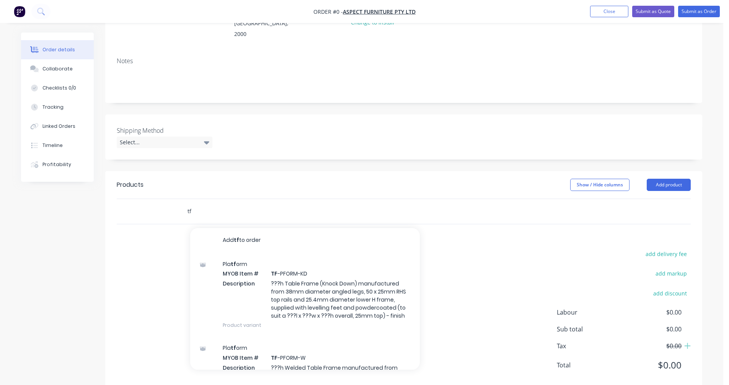
type input "tf"
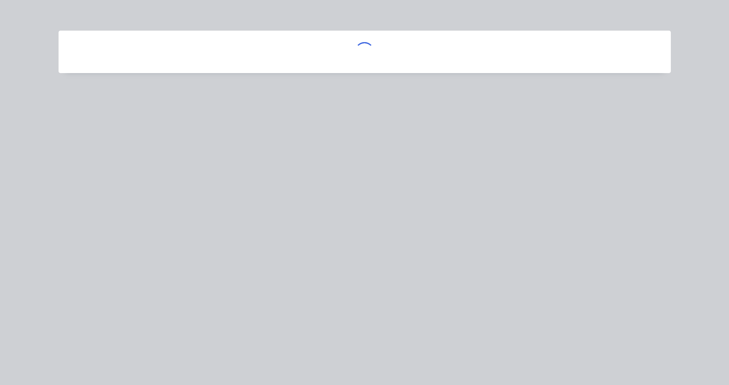
scroll to position [115, 0]
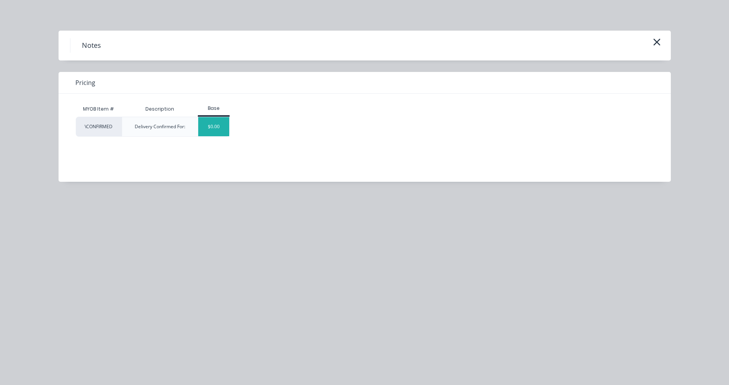
click at [216, 125] on div "$0.00" at bounding box center [213, 126] width 31 height 19
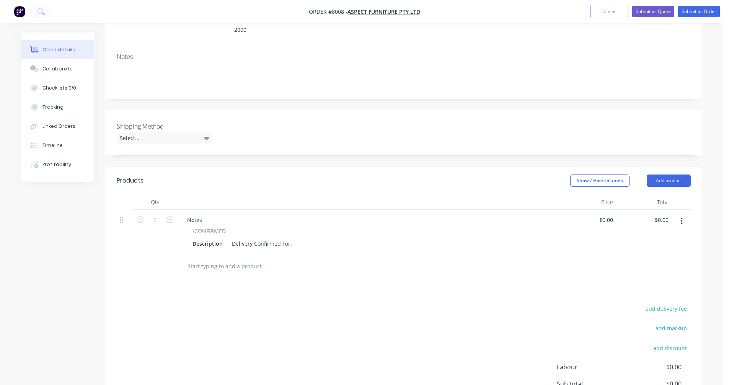
click at [682, 218] on icon "button" at bounding box center [682, 221] width 2 height 7
drag, startPoint x: 639, startPoint y: 274, endPoint x: 481, endPoint y: 257, distance: 158.8
click at [638, 282] on div "Delete" at bounding box center [654, 287] width 59 height 11
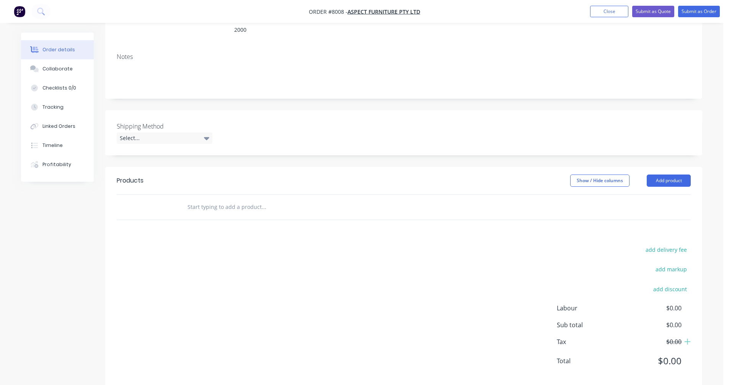
click at [189, 199] on input "text" at bounding box center [263, 206] width 153 height 15
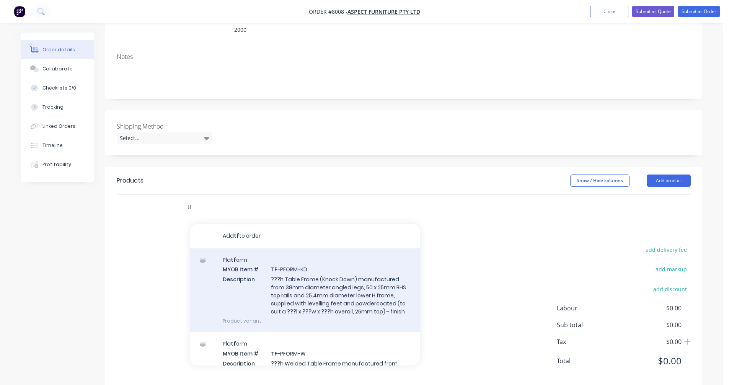
type input "tf"
click at [305, 271] on div "Pla tf orm MYOB Item # TF -PFORM-KD Description ???h Table Frame (Knock Down) m…" at bounding box center [305, 290] width 230 height 84
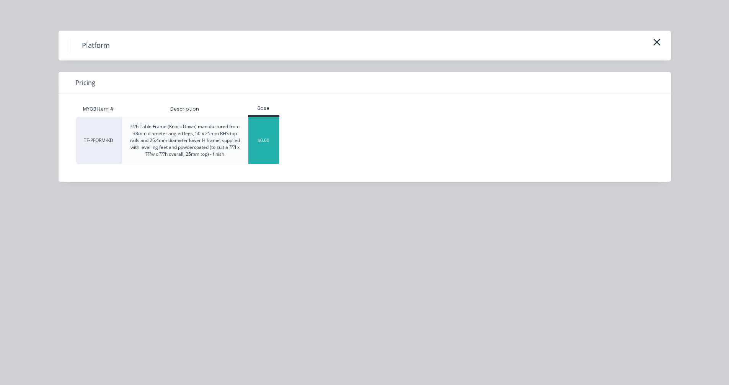
click at [264, 143] on div "$0.00" at bounding box center [263, 140] width 31 height 47
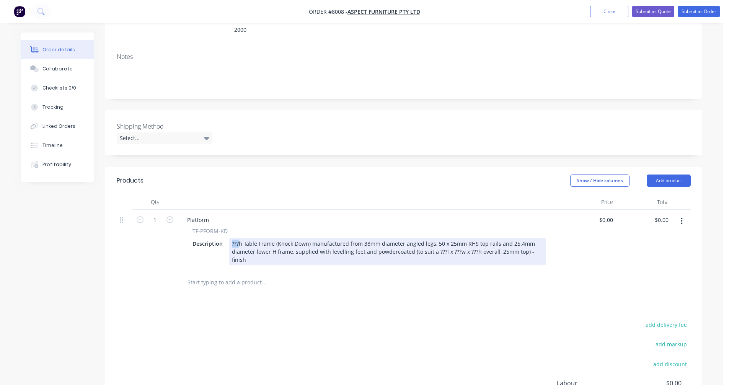
drag, startPoint x: 239, startPoint y: 232, endPoint x: 229, endPoint y: 230, distance: 10.6
click at [231, 238] on div "???h Table Frame (Knock Down) manufactured from 38mm diameter angled legs, 50 x…" at bounding box center [387, 251] width 317 height 27
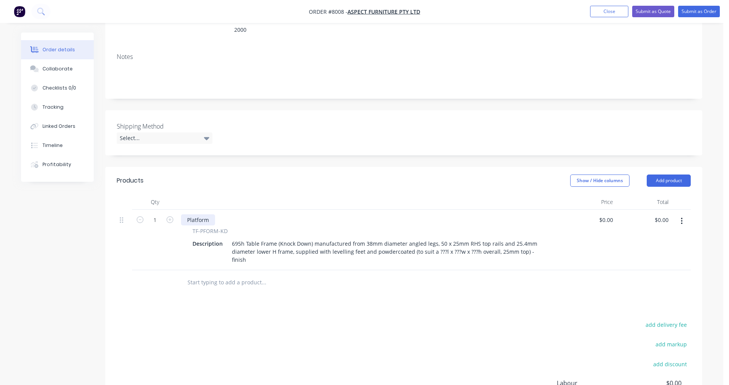
click at [210, 214] on div "Platform" at bounding box center [198, 219] width 34 height 11
drag, startPoint x: 210, startPoint y: 208, endPoint x: 173, endPoint y: 208, distance: 37.9
click at [173, 210] on div "1 Platform TF-PFORM-KD Description 695h Table Frame (Knock Down) manufactured f…" at bounding box center [404, 240] width 574 height 60
click at [168, 216] on icon "button" at bounding box center [169, 219] width 7 height 7
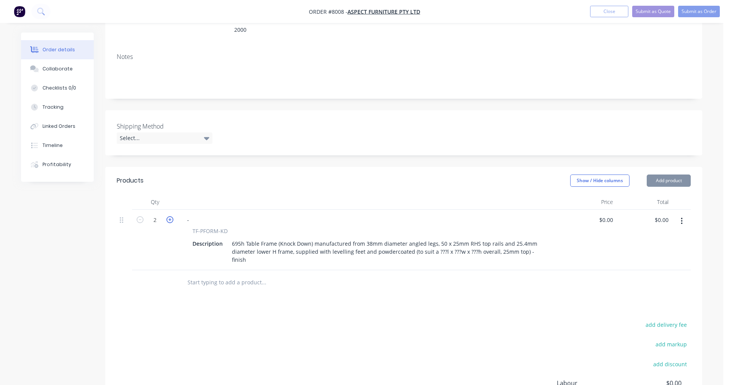
type input "3"
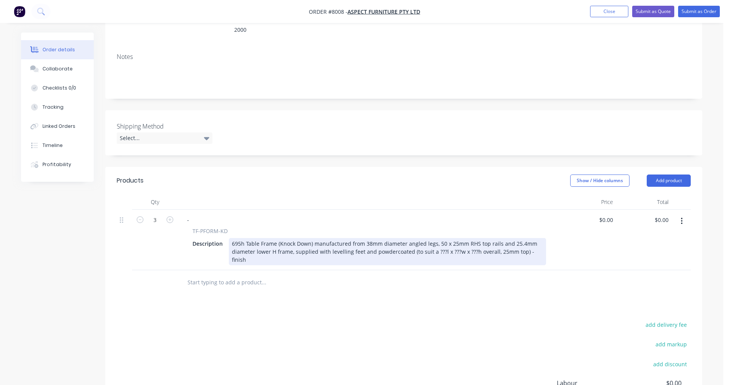
click at [432, 240] on div "695h Table Frame (Knock Down) manufactured from 38mm diameter angled legs, 50 x…" at bounding box center [387, 251] width 317 height 27
click at [435, 238] on div "695h Table Frame (Knock Down) manufactured from 38mm diameter angled legs, 50 x…" at bounding box center [387, 251] width 317 height 27
click at [288, 241] on div "695h Table Frame (Knock Down) manufactured from 38mm diameter angled legs, 4 of…" at bounding box center [387, 251] width 317 height 27
click at [426, 241] on div "695h Table Frame (Knock Down) manufactured from 38mm diameter angled legs, 4 of…" at bounding box center [387, 251] width 317 height 27
type input "$1,129.00"
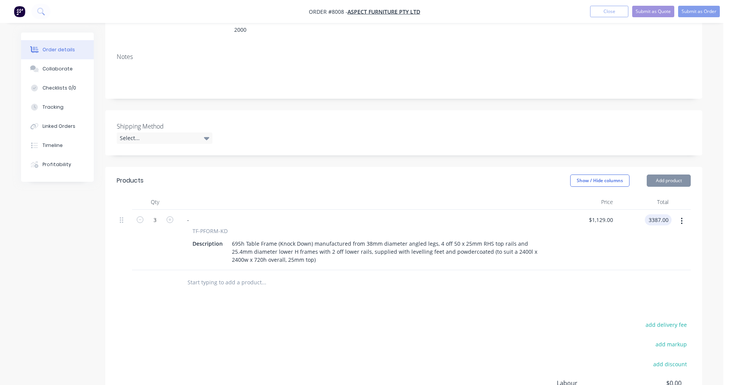
type input "$3,387.00"
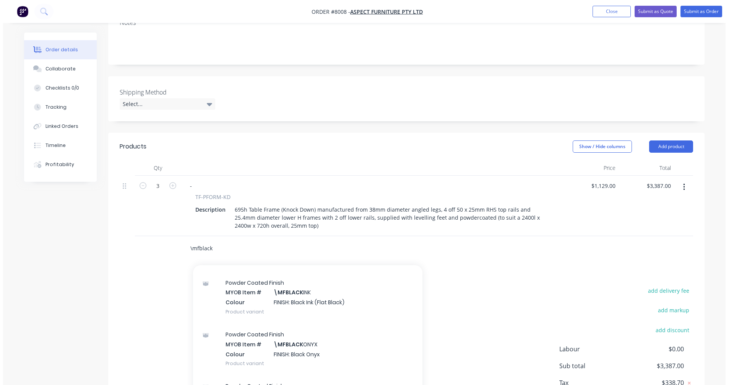
scroll to position [192, 0]
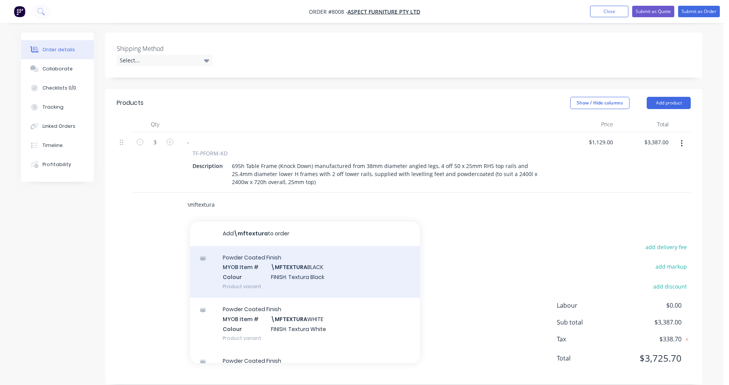
type input "\mftextura"
click at [299, 265] on div "Powder Coated Finish MYOB Item # \MFTEXTURA BLACK Colour FINISH: Textura Black …" at bounding box center [305, 272] width 230 height 52
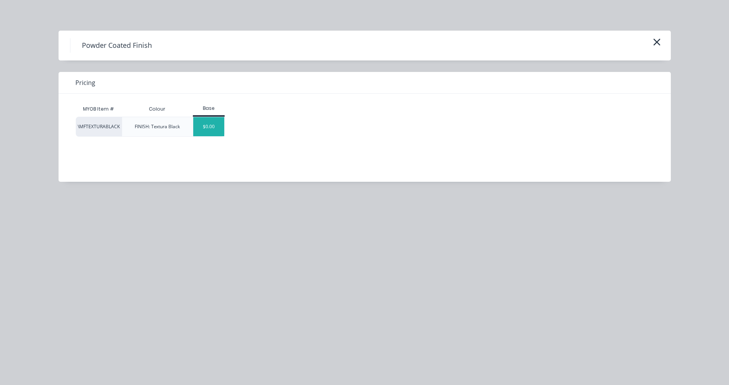
click at [208, 125] on div "$0.00" at bounding box center [208, 126] width 31 height 19
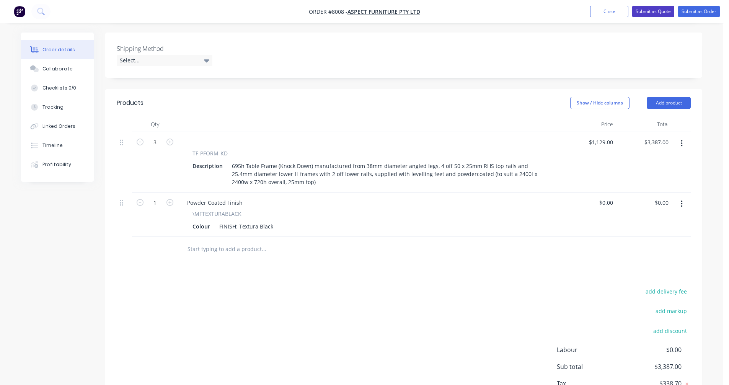
click at [658, 13] on button "Submit as Quote" at bounding box center [653, 11] width 42 height 11
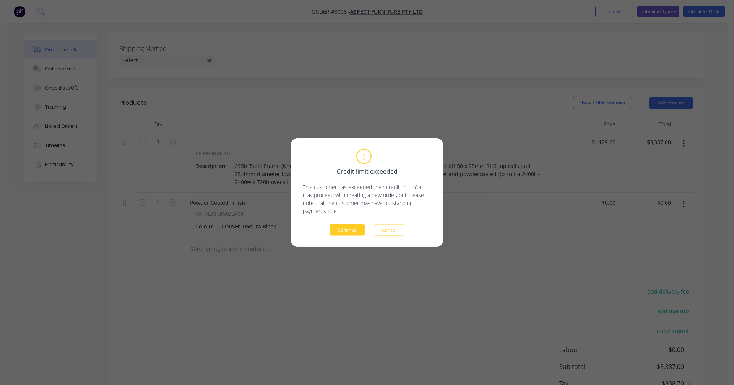
click at [349, 230] on button "Continue" at bounding box center [347, 229] width 35 height 11
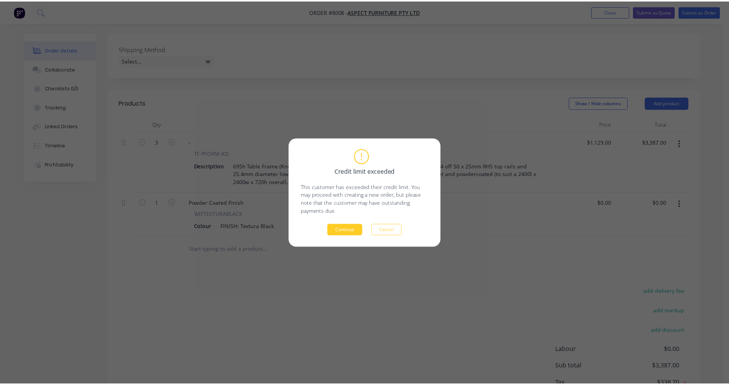
scroll to position [138, 0]
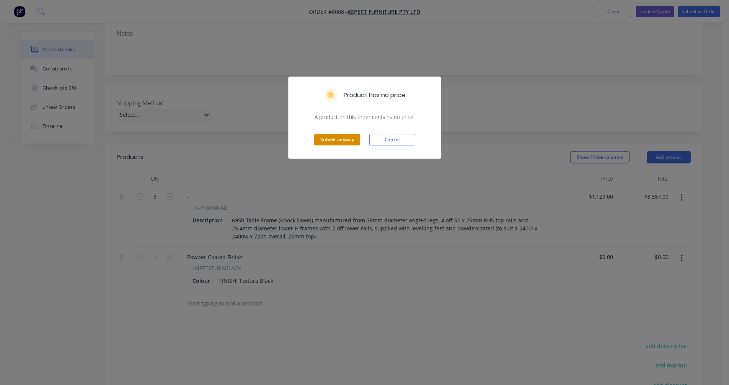
click at [343, 143] on button "Submit anyway" at bounding box center [337, 139] width 46 height 11
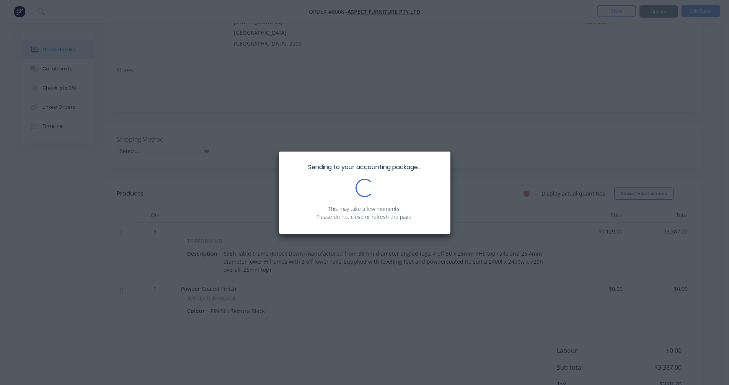
scroll to position [0, 0]
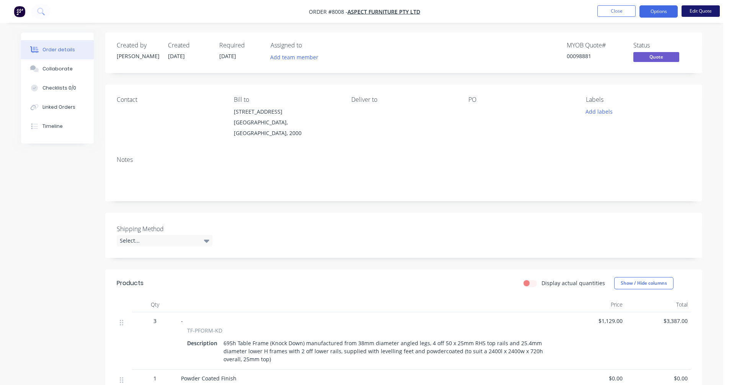
click at [702, 10] on button "Edit Quote" at bounding box center [700, 10] width 38 height 11
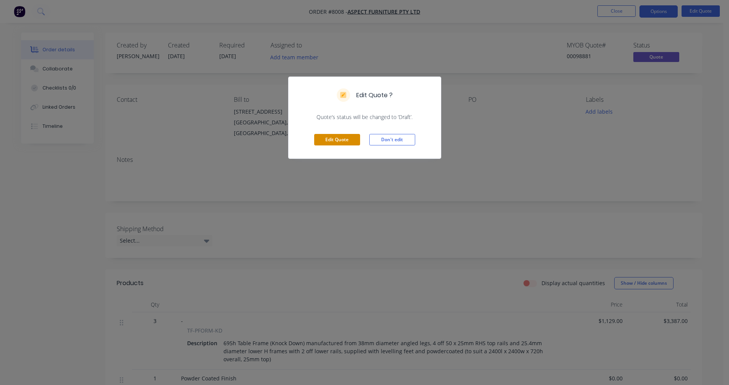
click at [340, 140] on button "Edit Quote" at bounding box center [337, 139] width 46 height 11
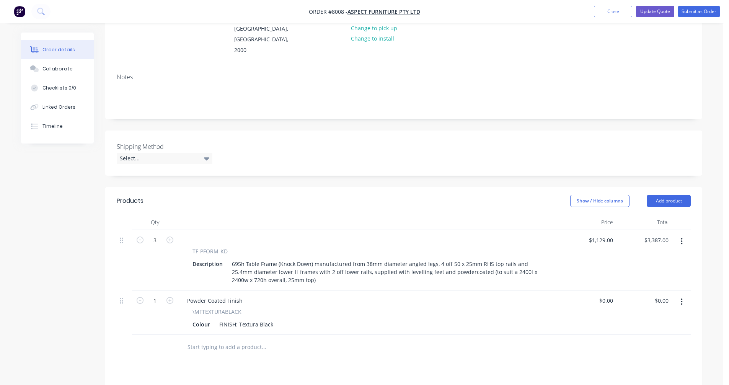
scroll to position [115, 0]
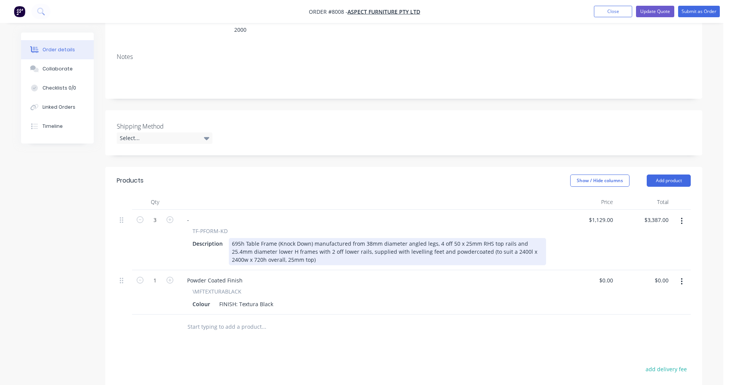
click at [388, 239] on div "695h Table Frame (Knock Down) manufactured from 38mm diameter angled legs, 4 of…" at bounding box center [387, 251] width 317 height 27
type input "$1,209.00"
type input "$3,627.00"
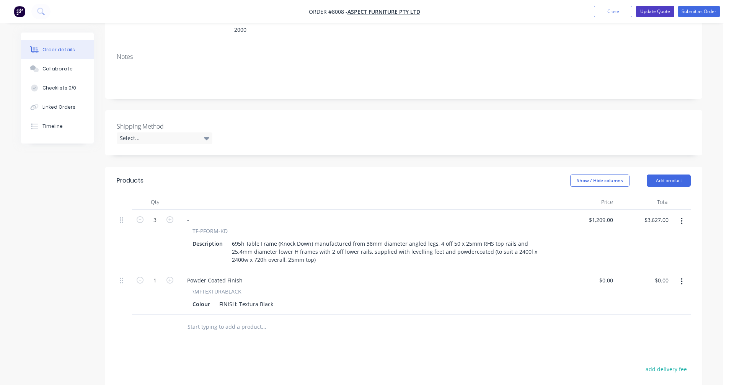
click at [660, 13] on button "Update Quote" at bounding box center [655, 11] width 38 height 11
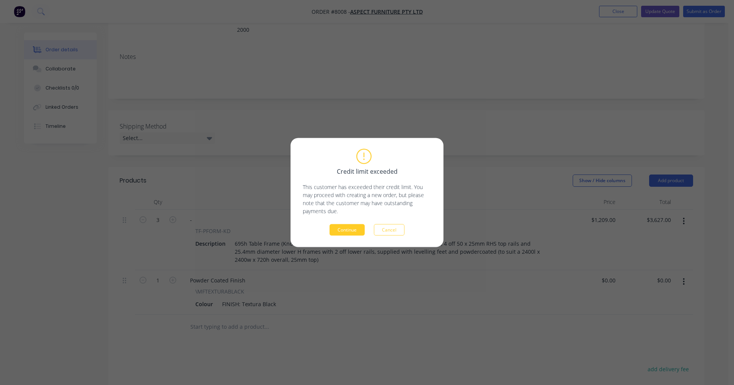
click at [349, 229] on button "Continue" at bounding box center [347, 229] width 35 height 11
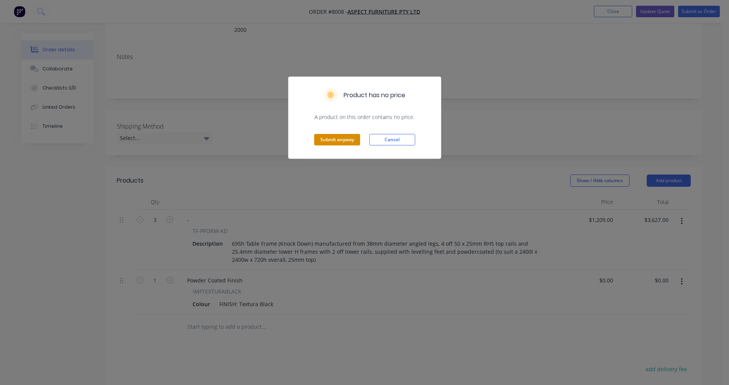
click at [339, 142] on button "Submit anyway" at bounding box center [337, 139] width 46 height 11
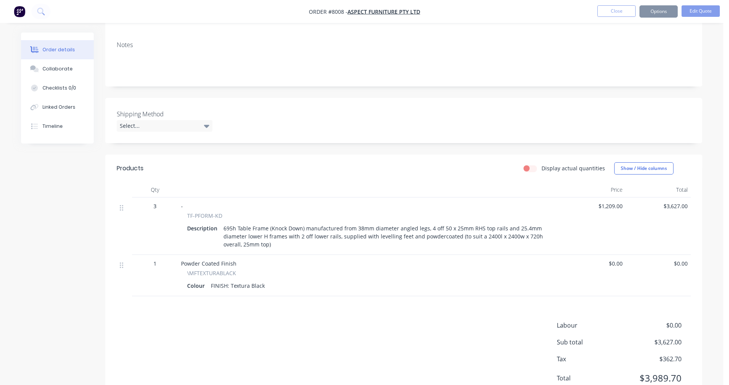
scroll to position [114, 0]
click at [658, 11] on button "Options" at bounding box center [658, 11] width 38 height 12
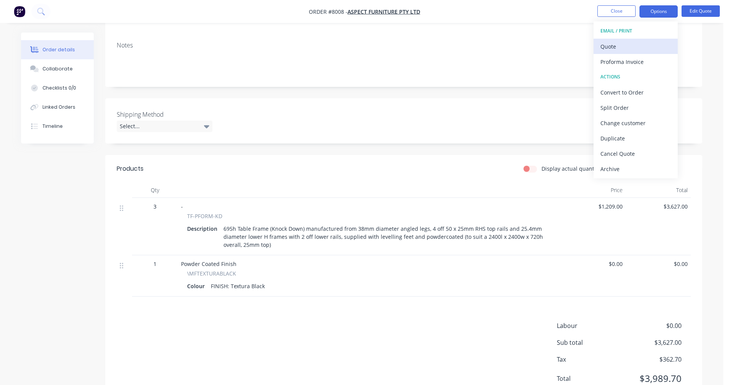
click at [604, 49] on div "Quote" at bounding box center [635, 46] width 70 height 11
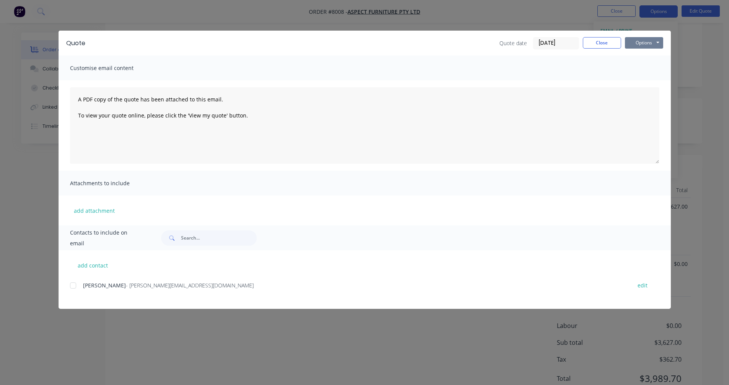
click at [637, 44] on button "Options" at bounding box center [644, 42] width 38 height 11
click at [658, 55] on button "Preview" at bounding box center [649, 56] width 49 height 13
click at [599, 44] on button "Close" at bounding box center [602, 42] width 38 height 11
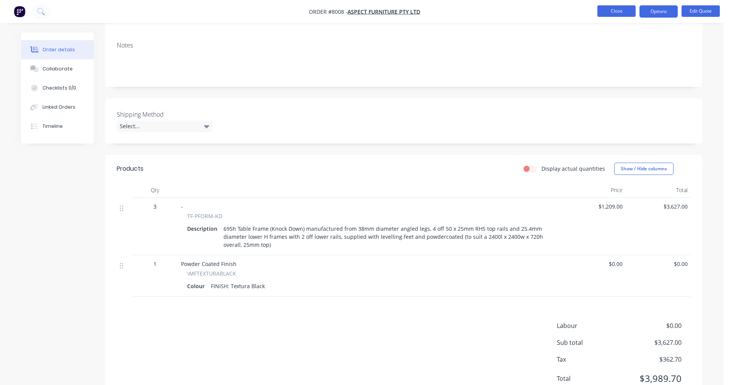
click at [619, 10] on button "Close" at bounding box center [616, 10] width 38 height 11
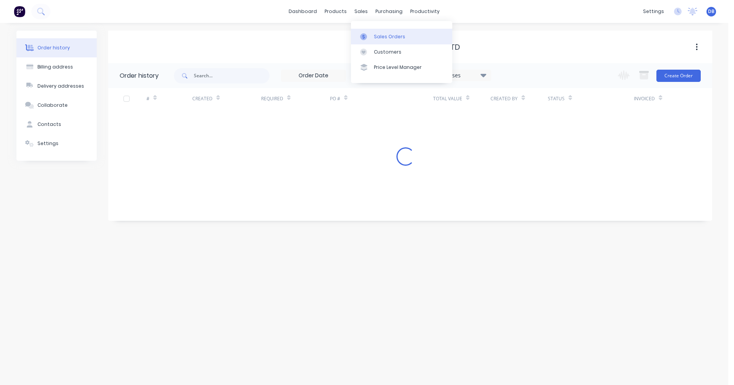
click at [374, 36] on div "Sales Orders" at bounding box center [389, 36] width 31 height 7
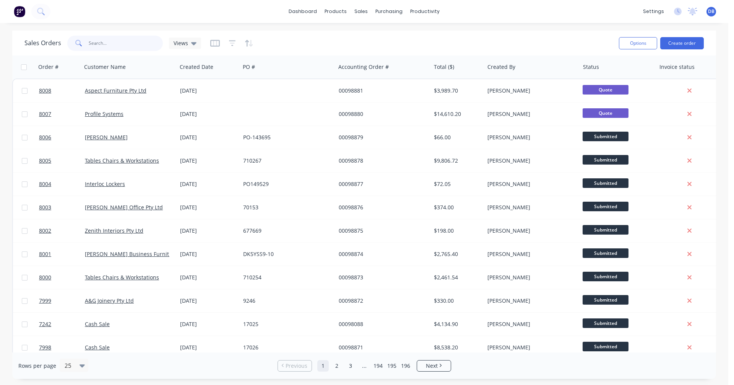
click at [126, 44] on input "text" at bounding box center [126, 43] width 75 height 15
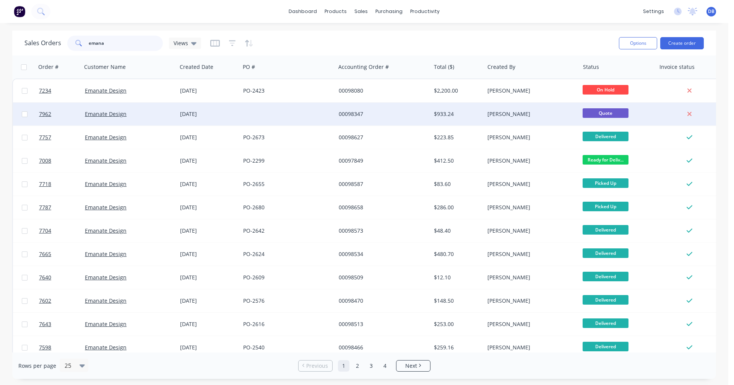
type input "emana"
click at [353, 111] on div "00098347" at bounding box center [381, 114] width 85 height 8
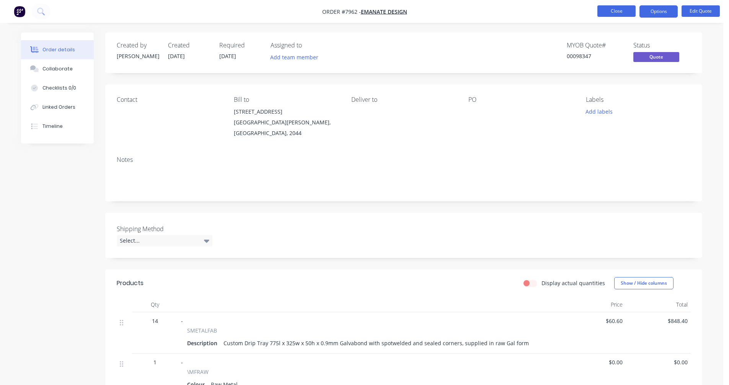
click at [624, 12] on button "Close" at bounding box center [616, 10] width 38 height 11
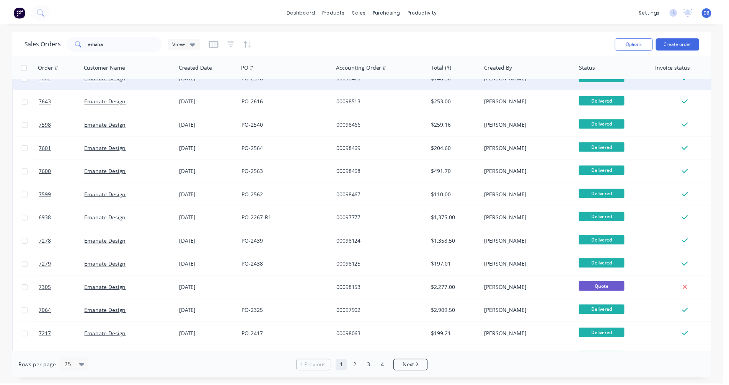
scroll to position [313, 0]
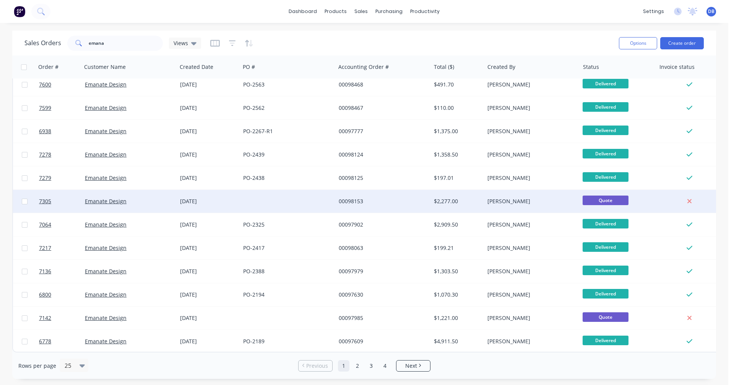
click at [350, 198] on div "00098153" at bounding box center [381, 201] width 85 height 8
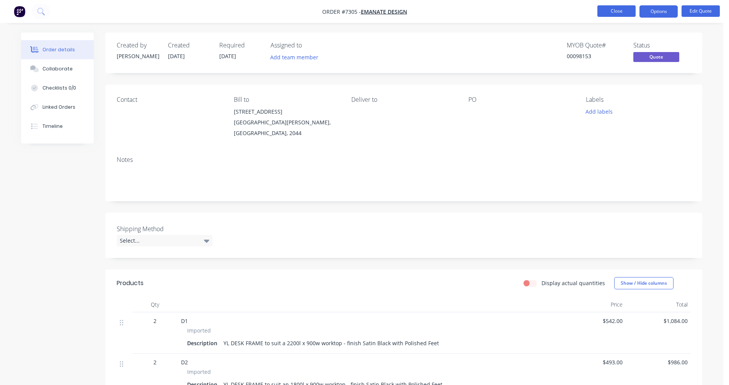
click at [608, 11] on button "Close" at bounding box center [616, 10] width 38 height 11
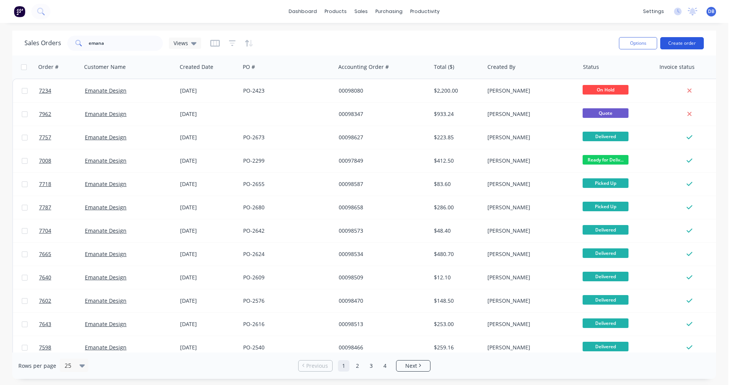
click at [681, 42] on button "Create order" at bounding box center [683, 43] width 44 height 12
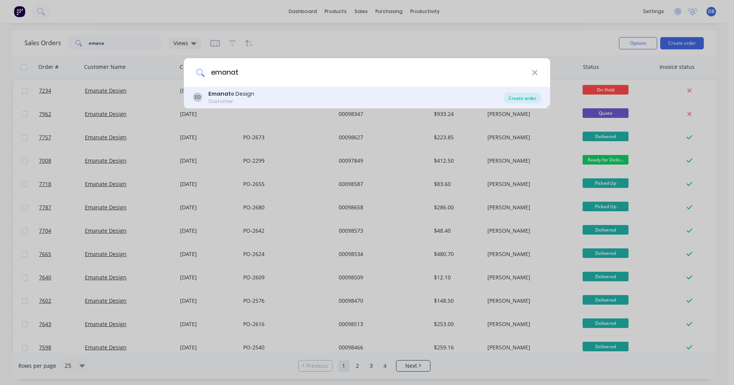
type input "emanat"
click at [517, 98] on div "Create order" at bounding box center [522, 98] width 37 height 11
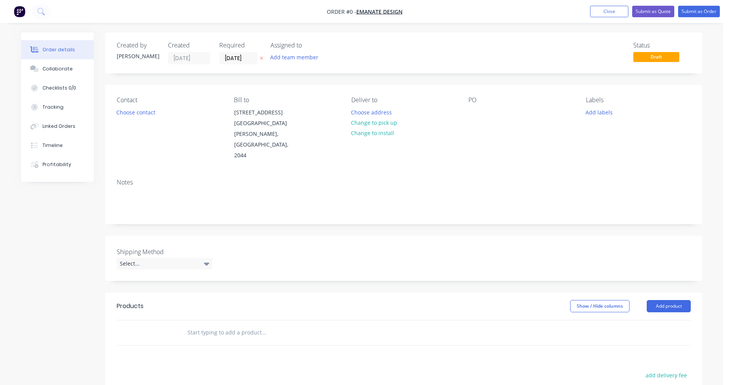
click at [197, 325] on input "text" at bounding box center [263, 332] width 153 height 15
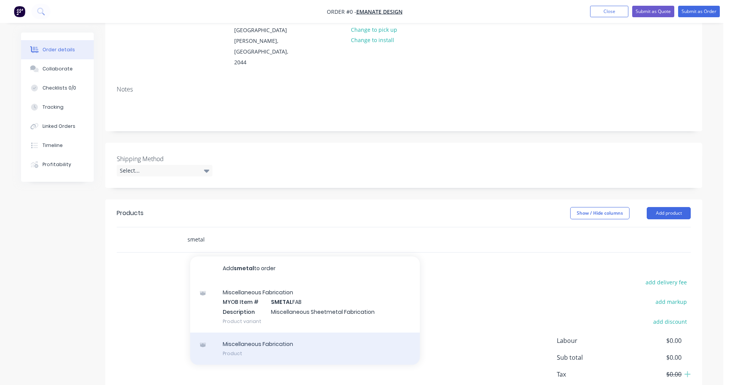
scroll to position [115, 0]
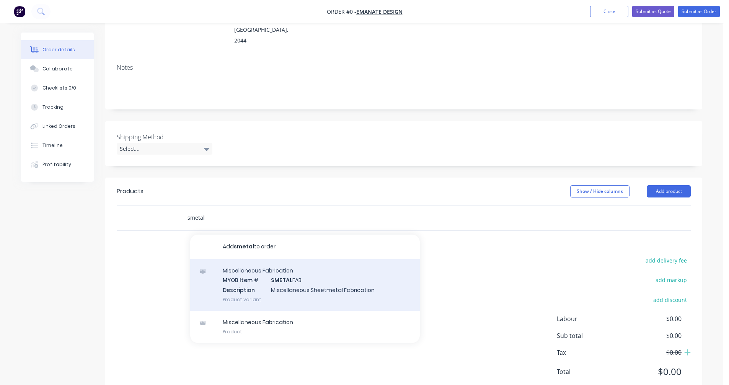
type input "smetal"
click at [288, 273] on div "Miscellaneous Fabrication MYOB Item # SMETAL FAB Description Miscellaneous Shee…" at bounding box center [305, 285] width 230 height 52
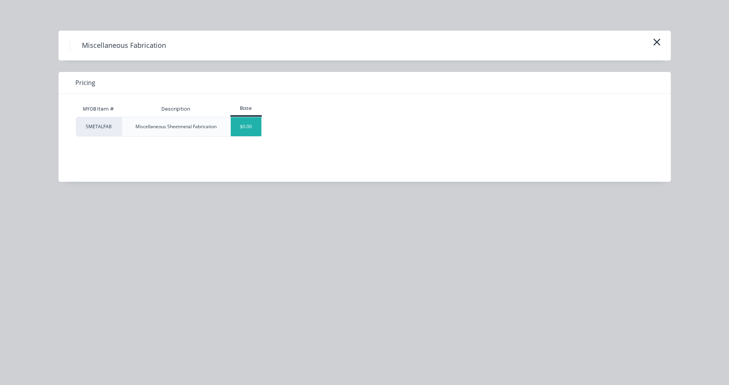
click at [244, 127] on div "$0.00" at bounding box center [246, 126] width 31 height 19
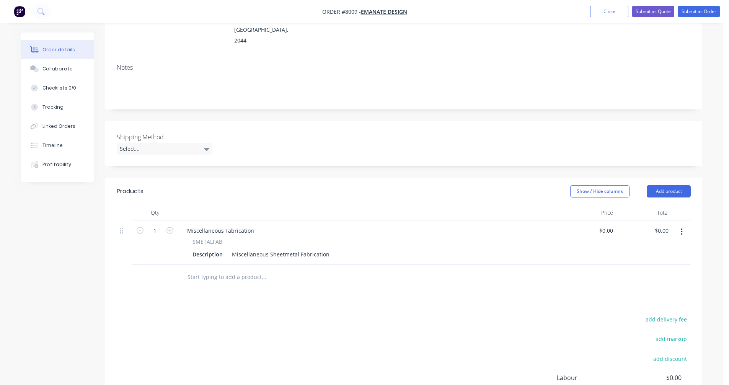
click at [150, 278] on div at bounding box center [155, 277] width 46 height 25
drag, startPoint x: 308, startPoint y: 243, endPoint x: 223, endPoint y: 246, distance: 84.2
click at [223, 249] on div "Description Miscellaneous Sheetmetal Fabrication" at bounding box center [367, 254] width 357 height 11
paste div
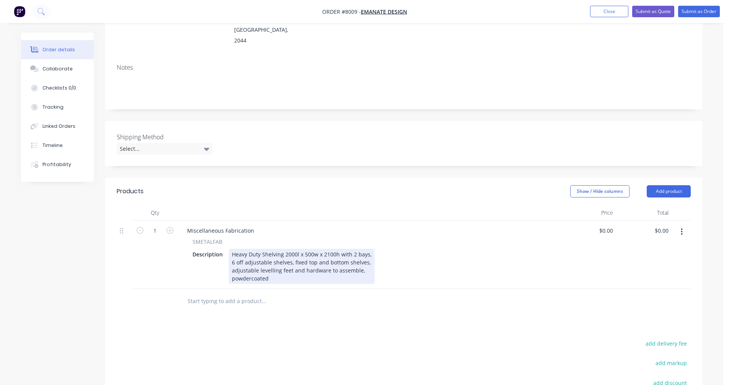
click at [368, 249] on div "Heavy Duty Shelving 2000l x 500w x 2100h with 2 bays, 6 off adjustable shelves,…" at bounding box center [302, 266] width 146 height 35
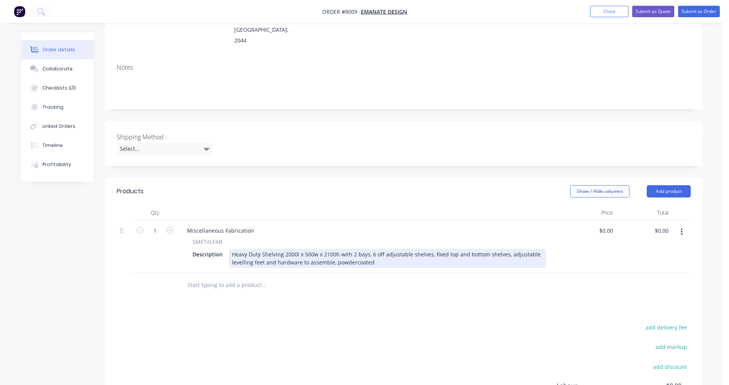
click at [289, 249] on div "Heavy Duty Shelving 2000l x 500w x 2100h with 2 bays, 6 off adjustable shelves,…" at bounding box center [387, 258] width 317 height 19
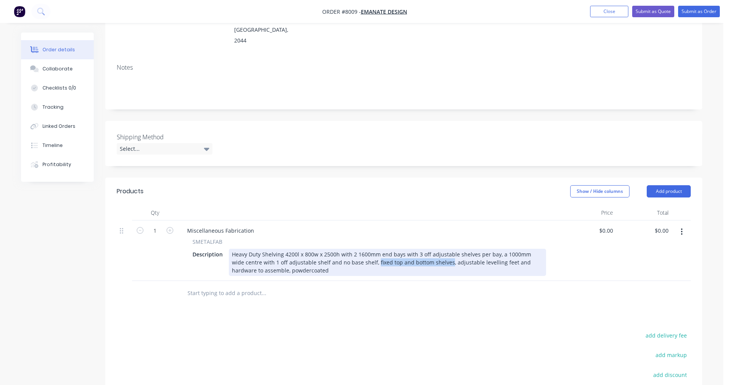
drag, startPoint x: 433, startPoint y: 251, endPoint x: 362, endPoint y: 252, distance: 71.2
click at [362, 252] on div "Heavy Duty Shelving 4200l x 800w x 2500h with 2 1600mm end bays with 3 off adju…" at bounding box center [387, 262] width 317 height 27
drag, startPoint x: 480, startPoint y: 243, endPoint x: 487, endPoint y: 243, distance: 6.9
click at [481, 249] on div "Heavy Duty Shelving 4200l x 800w x 2500h with 2 off 1600mm end bays with 3 off …" at bounding box center [387, 262] width 317 height 27
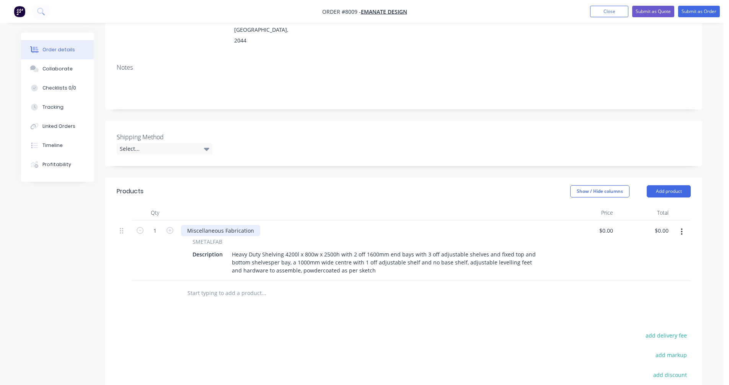
click at [239, 225] on div "Miscellaneous Fabrication" at bounding box center [220, 230] width 79 height 11
drag, startPoint x: 255, startPoint y: 219, endPoint x: 186, endPoint y: 218, distance: 68.5
click at [186, 225] on div "Miscellaneous Fabrication" at bounding box center [220, 230] width 79 height 11
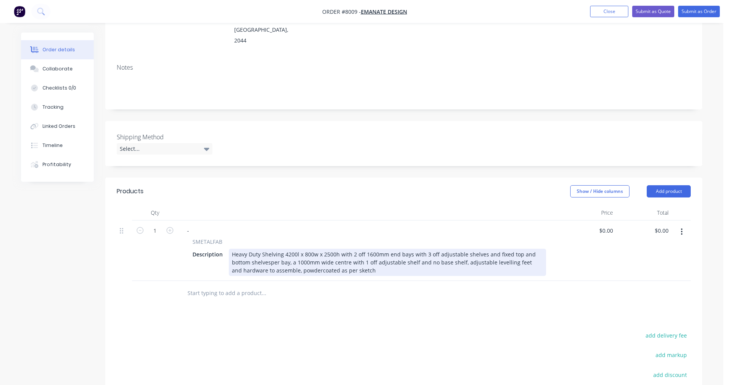
click at [407, 249] on div "Heavy Duty Shelving 4200l x 800w x 2500h with 2 off 1600mm end bays with 3 off …" at bounding box center [387, 262] width 317 height 27
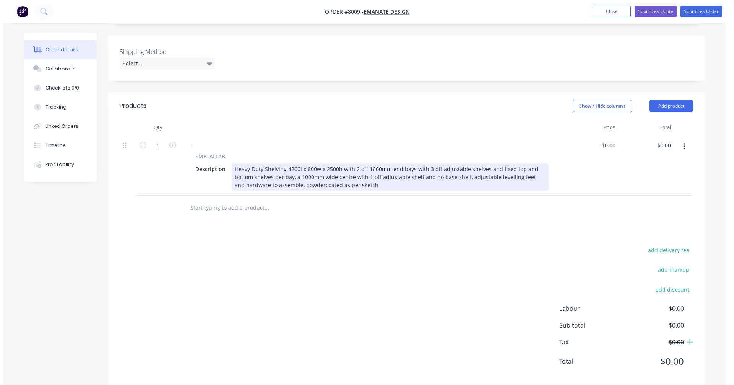
scroll to position [203, 0]
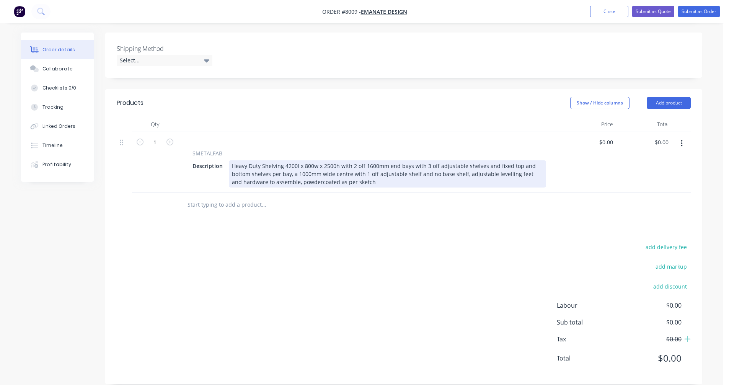
click at [408, 160] on div "Heavy Duty Shelving 4200l x 800w x 2500h with 2 off 1600mm end bays with 3 off …" at bounding box center [387, 173] width 317 height 27
click at [410, 160] on div "Heavy Duty Shelving 4200l x 800w x 2500h with 2 off 1600mm end bay s with 3 off…" at bounding box center [387, 173] width 317 height 27
click at [285, 169] on div "Heavy Duty Shelving 4200l x 800w x 2500h with 2 off 1600mm end bay sections wit…" at bounding box center [387, 173] width 317 height 27
type input "$3,889.00"
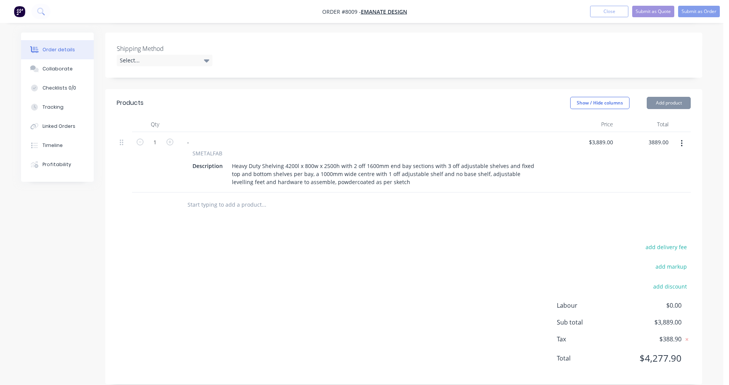
type input "$3,889.00"
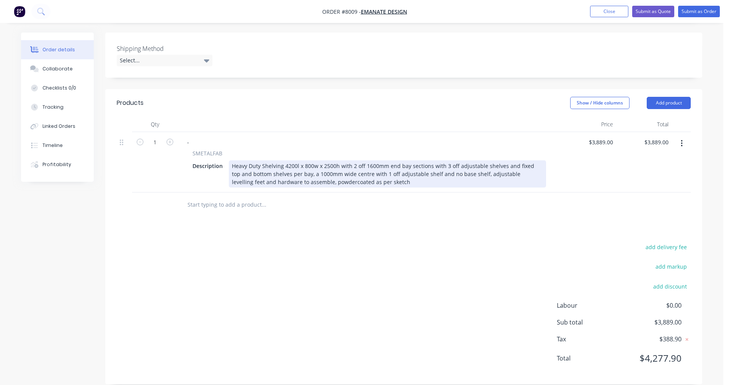
click at [456, 160] on div "Heavy Duty Shelving 4200l x 800w x 2500h with 2 off 1600mm end bay sections wit…" at bounding box center [387, 173] width 317 height 27
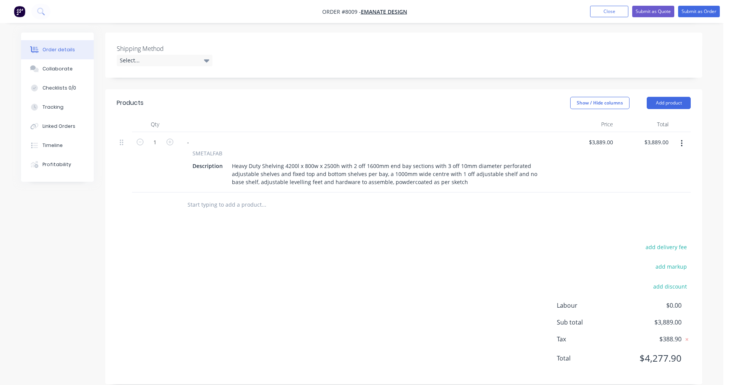
click at [208, 197] on input "text" at bounding box center [263, 204] width 153 height 15
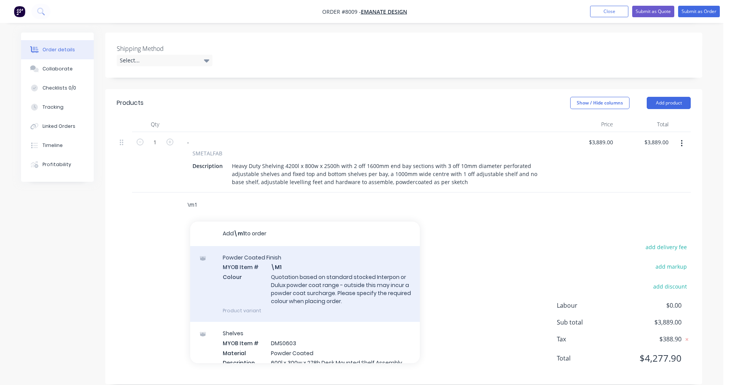
type input "\m1"
click at [327, 270] on div "Powder Coated Finish MYOB Item # \M1 Colour Quotation based on standard stocked…" at bounding box center [305, 284] width 230 height 76
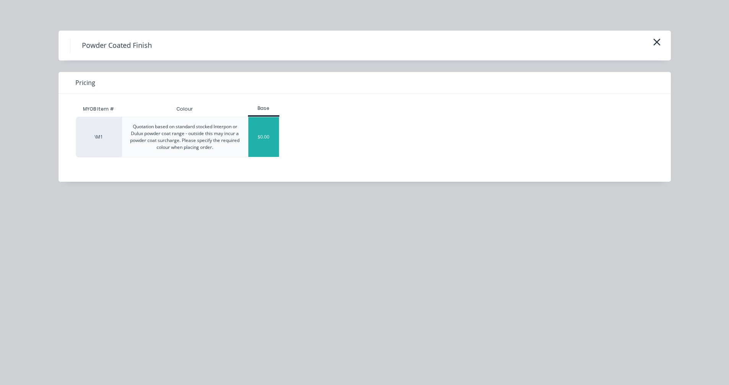
click at [262, 140] on div "$0.00" at bounding box center [263, 137] width 31 height 40
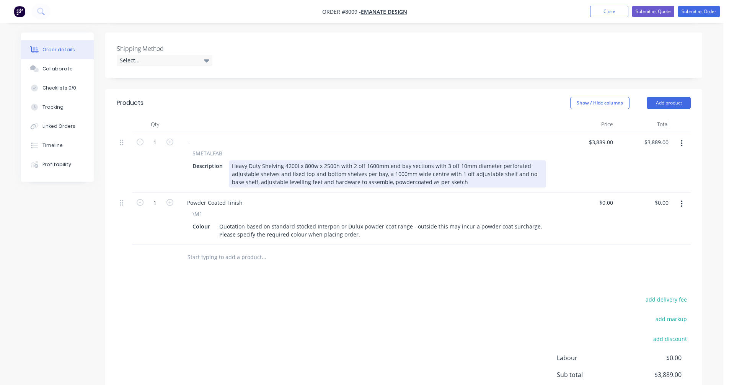
click at [469, 163] on div "Heavy Duty Shelving 4200l x 800w x 2500h with 2 off 1600mm end bay sections wit…" at bounding box center [387, 173] width 317 height 27
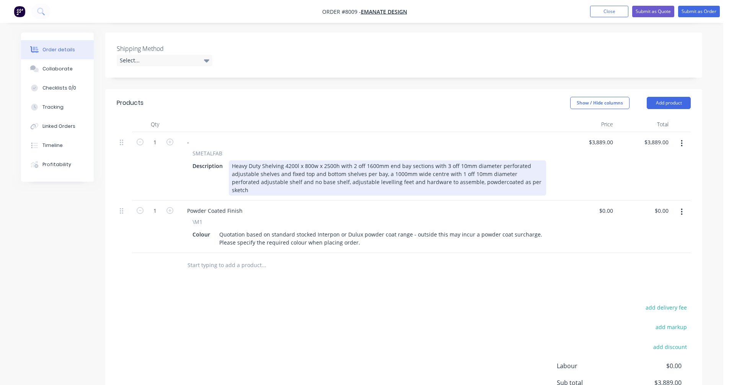
click at [441, 162] on div "Heavy Duty Shelving 4200l x 800w x 2500h with 2 off 1600mm end bay sections wit…" at bounding box center [387, 177] width 317 height 35
click at [322, 164] on div "Heavy Duty Shelving 4200l x 800w x 2500h with 2 off 1600mm end bay sections wit…" at bounding box center [387, 177] width 317 height 35
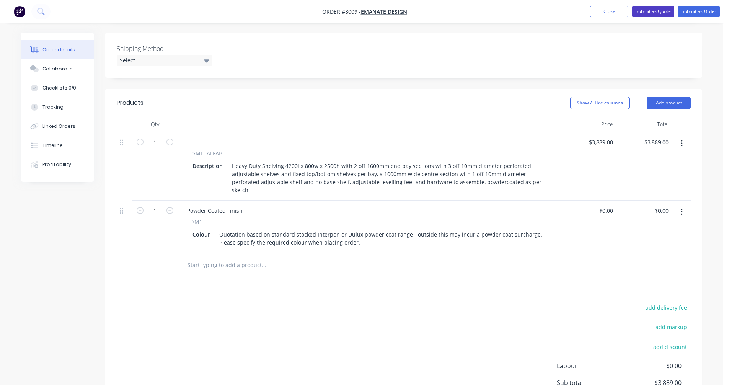
click at [658, 11] on button "Submit as Quote" at bounding box center [653, 11] width 42 height 11
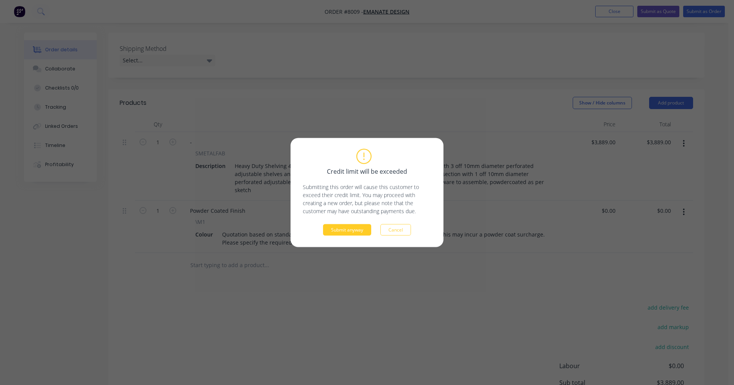
click at [349, 230] on button "Submit anyway" at bounding box center [347, 229] width 48 height 11
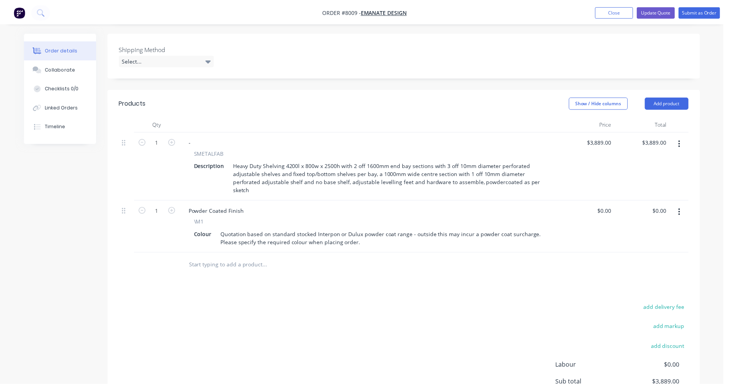
scroll to position [165, 0]
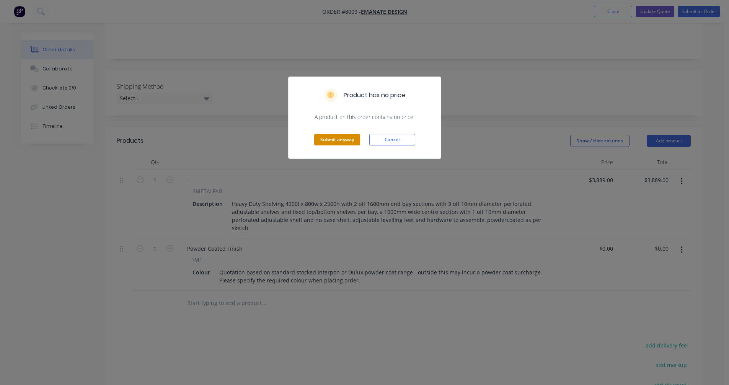
click at [334, 138] on button "Submit anyway" at bounding box center [337, 139] width 46 height 11
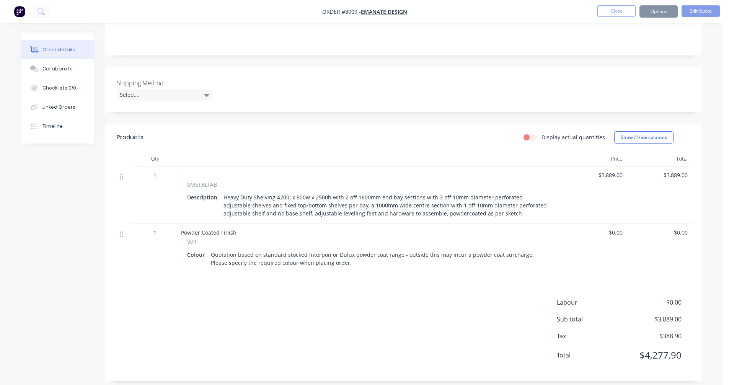
scroll to position [0, 0]
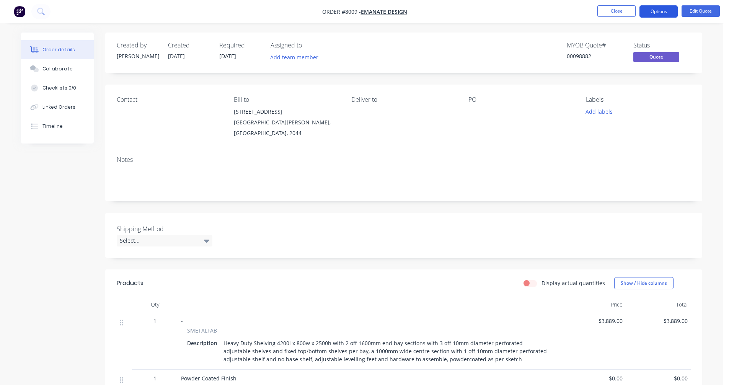
click at [655, 10] on button "Options" at bounding box center [658, 11] width 38 height 12
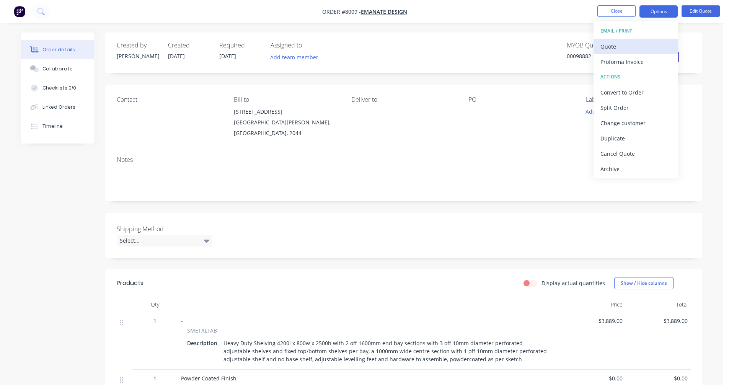
click at [618, 45] on div "Quote" at bounding box center [635, 46] width 70 height 11
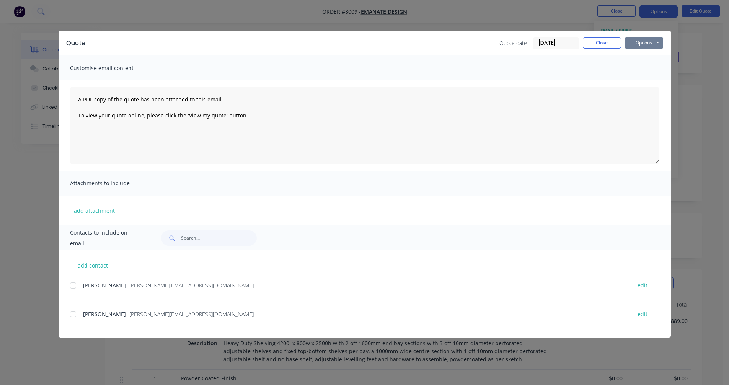
click at [650, 42] on button "Options" at bounding box center [644, 42] width 38 height 11
click at [650, 57] on button "Preview" at bounding box center [649, 56] width 49 height 13
click at [599, 42] on button "Close" at bounding box center [602, 42] width 38 height 11
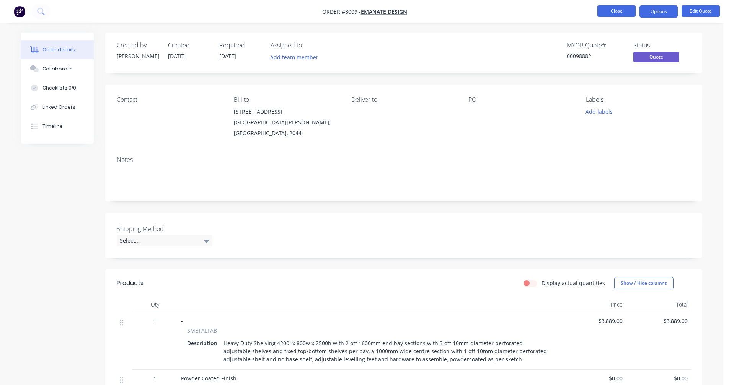
click at [613, 12] on button "Close" at bounding box center [616, 10] width 38 height 11
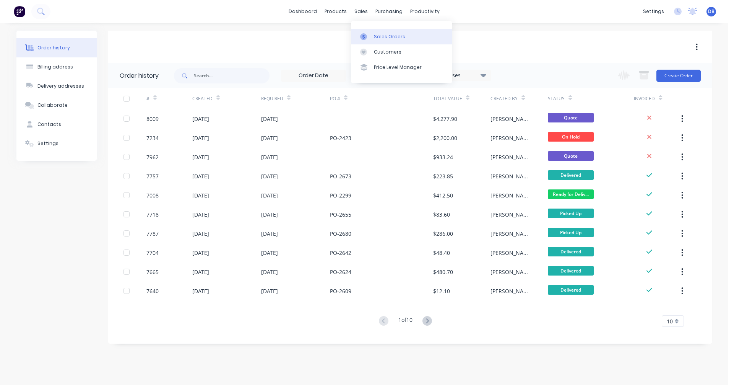
click at [386, 39] on div "Sales Orders" at bounding box center [389, 36] width 31 height 7
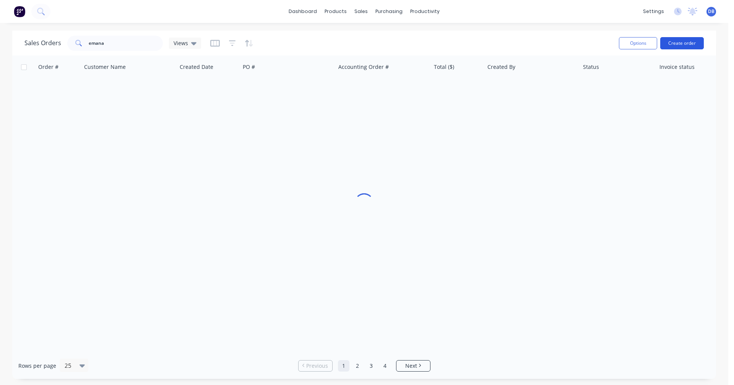
click at [678, 40] on button "Create order" at bounding box center [683, 43] width 44 height 12
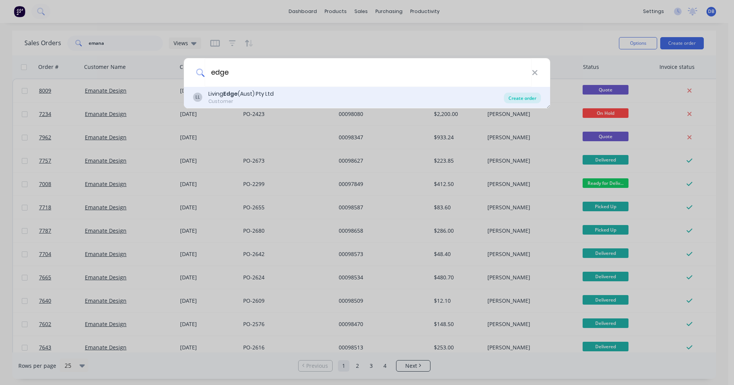
type input "edge"
click at [527, 98] on div "Create order" at bounding box center [522, 98] width 37 height 11
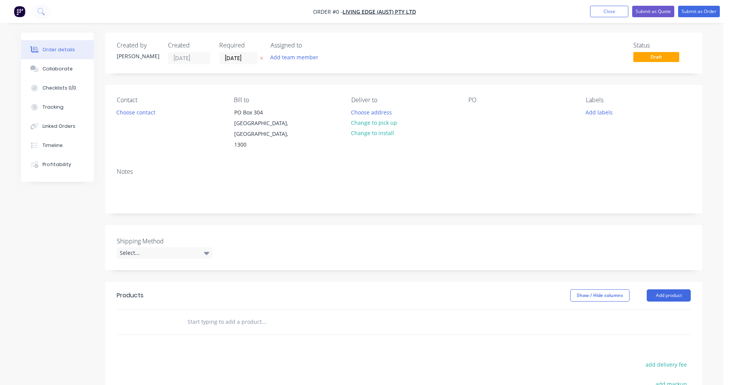
click at [209, 314] on input "text" at bounding box center [263, 321] width 153 height 15
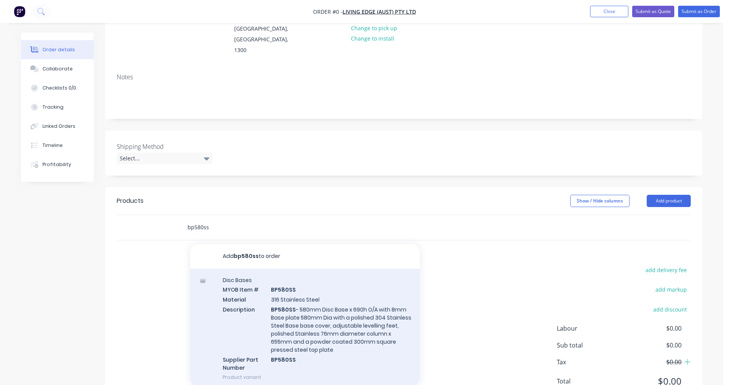
scroll to position [115, 0]
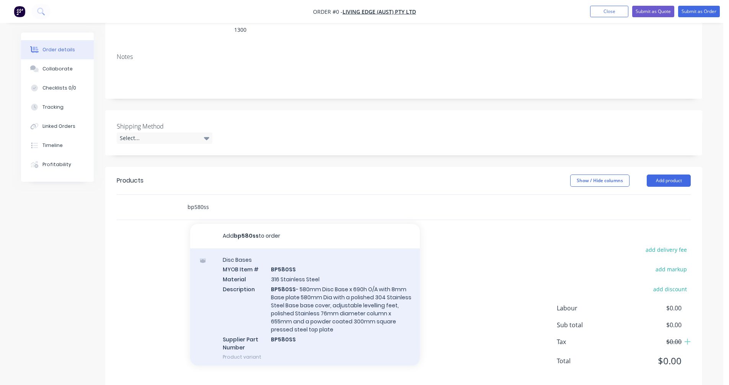
type input "bp580ss"
click at [290, 269] on div "Disc Bases MYOB Item # BP580SS Material 316 Stainless Steel Description BP580SS…" at bounding box center [305, 308] width 230 height 120
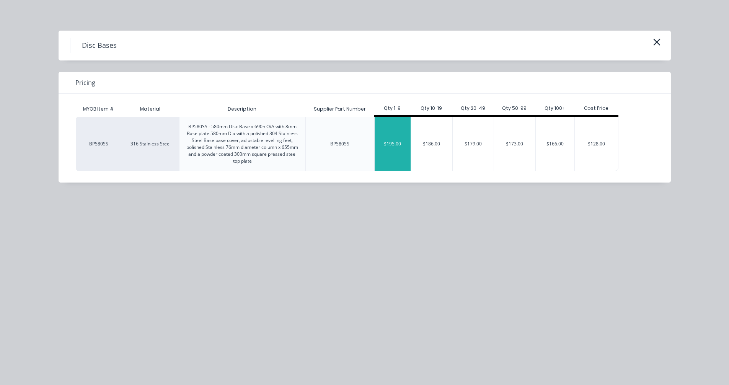
click at [396, 148] on div "$195.00" at bounding box center [393, 144] width 36 height 54
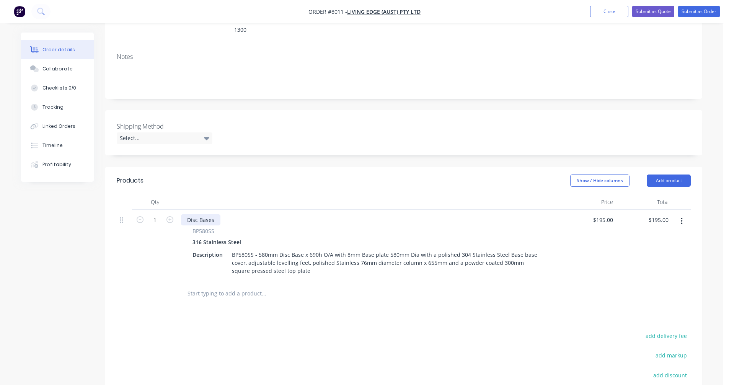
click at [215, 214] on div "Disc Bases" at bounding box center [200, 219] width 39 height 11
drag, startPoint x: 214, startPoint y: 208, endPoint x: 182, endPoint y: 209, distance: 32.1
click at [182, 214] on div "Disc Bases" at bounding box center [200, 219] width 39 height 11
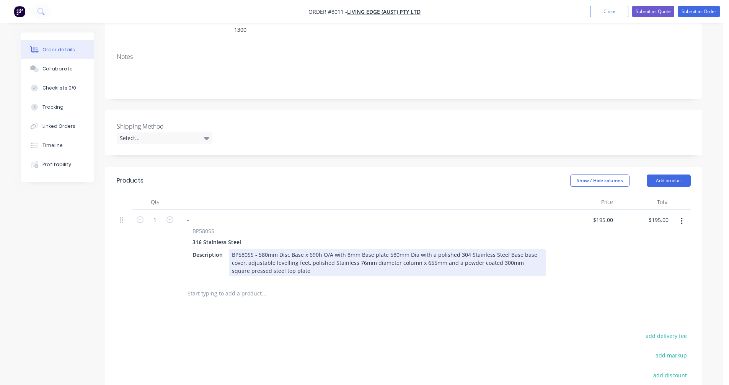
click at [243, 249] on div "BP580SS - 580mm Disc Base x 690h O/A with 8mm Base plate 580mm Dia with a polis…" at bounding box center [387, 262] width 317 height 27
click at [244, 249] on div "BP580SS - 580mm Disc Base x 690h O/A with 8mm Base plate 580mm Dia with a polis…" at bounding box center [387, 262] width 317 height 27
click at [412, 249] on div "## Repowdercoated Special Height ## BP580SS - 580mm Disc Base x 690h O/A with 8…" at bounding box center [387, 262] width 317 height 27
click at [459, 260] on div "## Repowdercoated Special Height ## BP580SS - 580mm Disc Base x 700h O/A with 8…" at bounding box center [387, 262] width 317 height 27
click at [438, 251] on div "## Repowdercoated Special Height ## BP580SS - 580mm Disc Base x 700h O/A with 8…" at bounding box center [387, 262] width 317 height 27
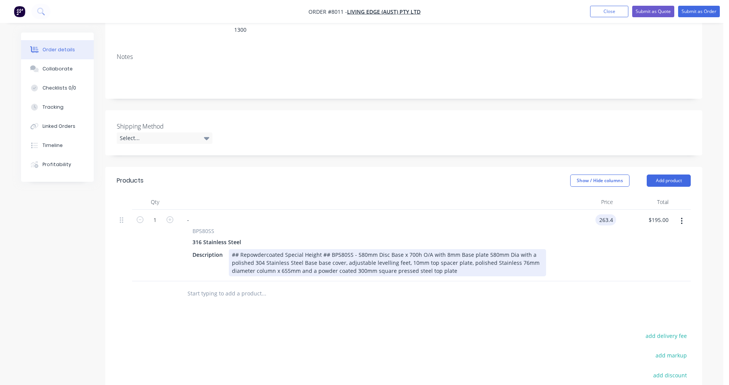
type input "$263.40"
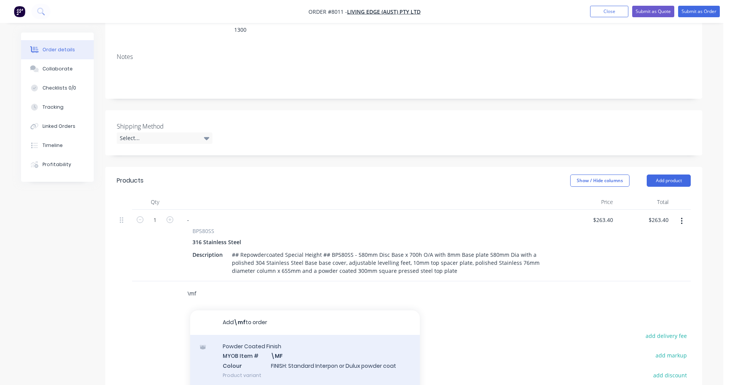
type input "\mf"
click at [307, 347] on div "Powder Coated Finish MYOB Item # \MF Colour FINISH: Standard Interpon or Dulux …" at bounding box center [305, 361] width 230 height 52
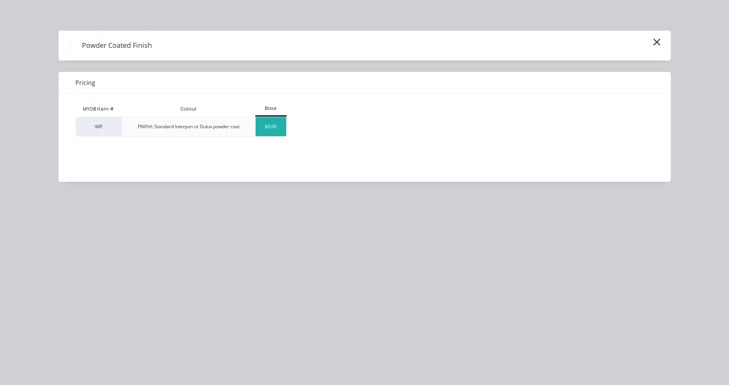
click at [275, 129] on div "$0.00" at bounding box center [271, 126] width 31 height 19
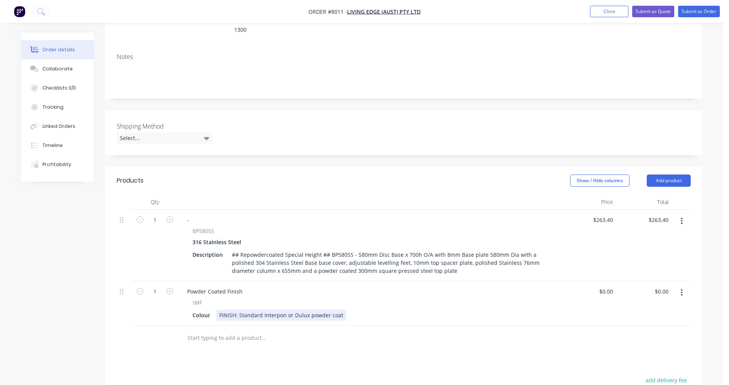
click at [328, 309] on div "FINISH: Standard Interpon or Dulux powder coat" at bounding box center [281, 314] width 130 height 11
drag, startPoint x: 341, startPoint y: 304, endPoint x: 238, endPoint y: 302, distance: 102.9
click at [238, 309] on div "FINISH: Standard Interpon or Dulux powder coat" at bounding box center [281, 314] width 130 height 11
type input "$0.00"
click at [242, 330] on input "text" at bounding box center [263, 337] width 153 height 15
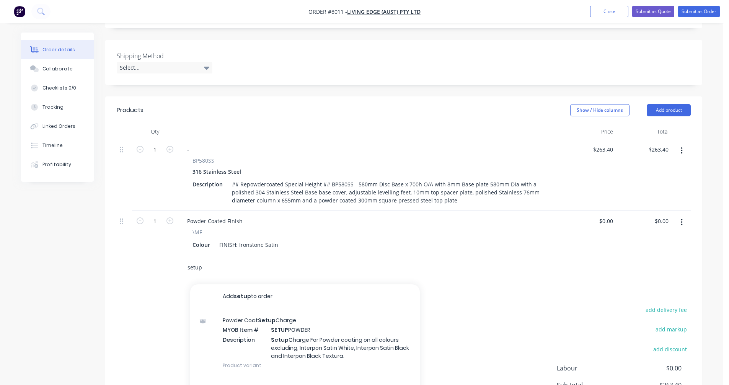
scroll to position [191, 0]
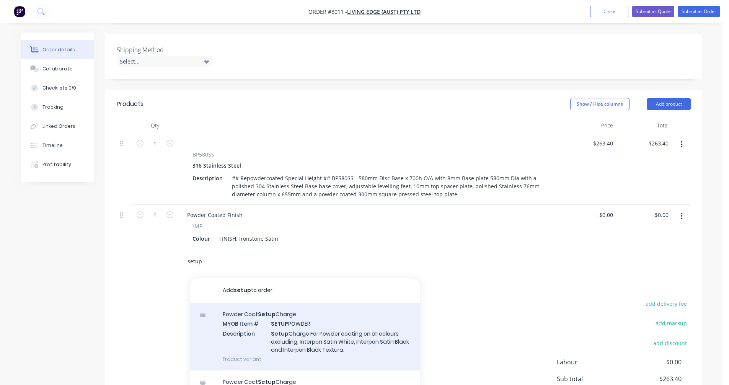
type input "setup"
click at [311, 322] on div "Powder Coat Setup Charge MYOB Item # SETUP POWDER Description Setup Charge For …" at bounding box center [305, 337] width 230 height 68
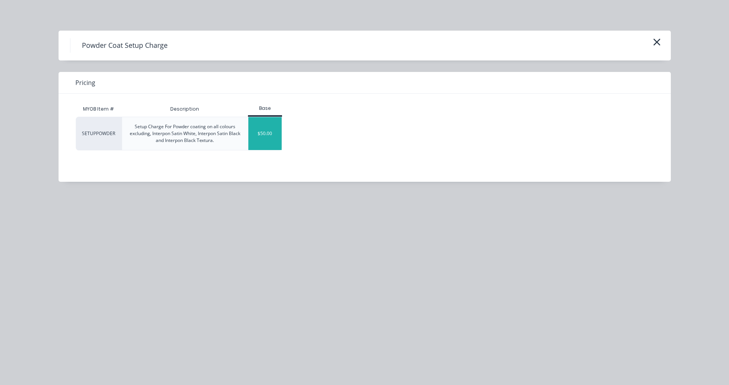
click at [270, 134] on div "$50.00" at bounding box center [264, 133] width 33 height 33
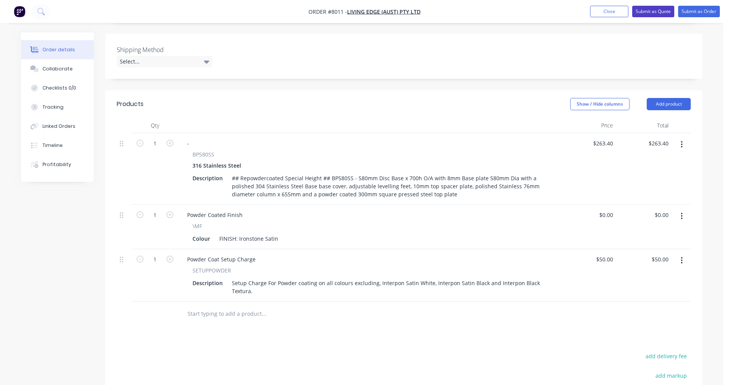
click at [653, 15] on button "Submit as Quote" at bounding box center [653, 11] width 42 height 11
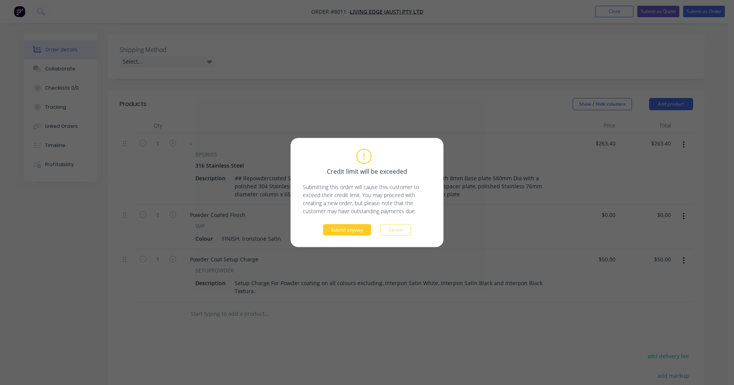
click at [356, 229] on button "Submit anyway" at bounding box center [347, 229] width 48 height 11
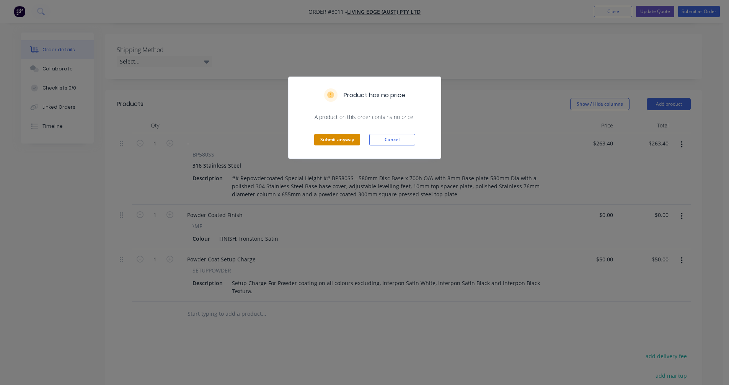
click at [346, 145] on button "Submit anyway" at bounding box center [337, 139] width 46 height 11
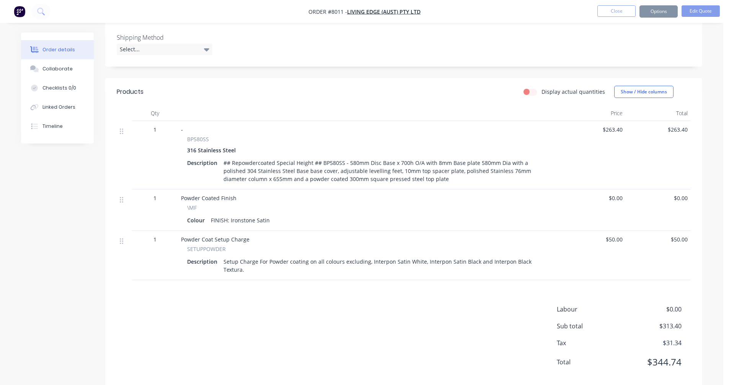
scroll to position [182, 0]
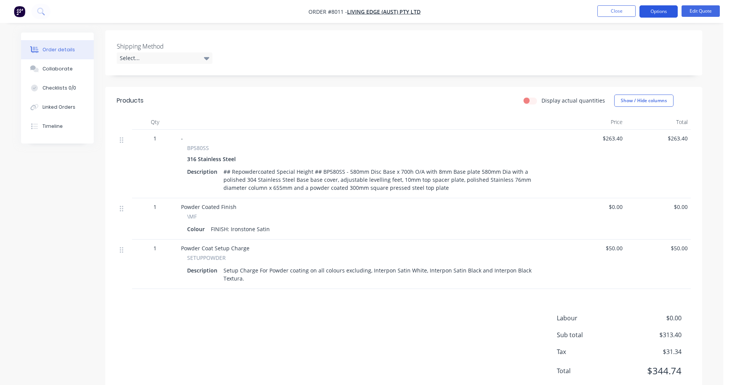
click at [661, 14] on button "Options" at bounding box center [658, 11] width 38 height 12
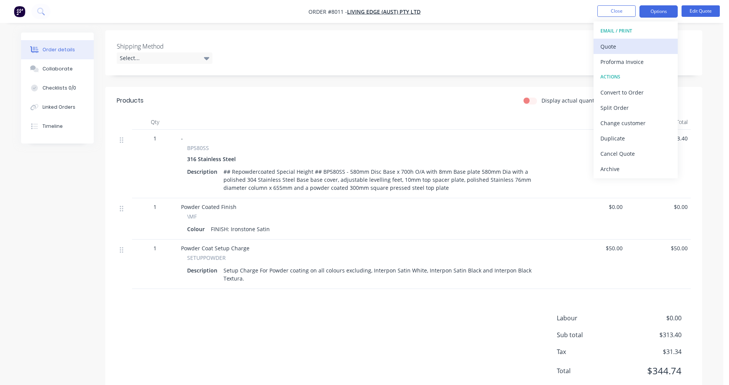
click at [631, 45] on div "Quote" at bounding box center [635, 46] width 70 height 11
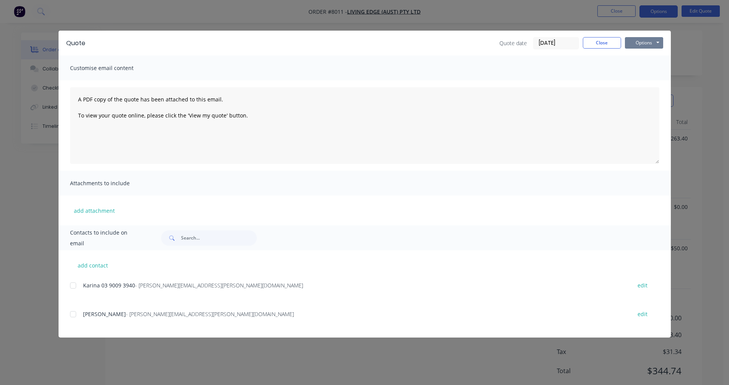
click at [648, 41] on button "Options" at bounding box center [644, 42] width 38 height 11
click at [650, 57] on button "Preview" at bounding box center [649, 56] width 49 height 13
click at [596, 42] on button "Close" at bounding box center [602, 42] width 38 height 11
